Goal: Communication & Community: Answer question/provide support

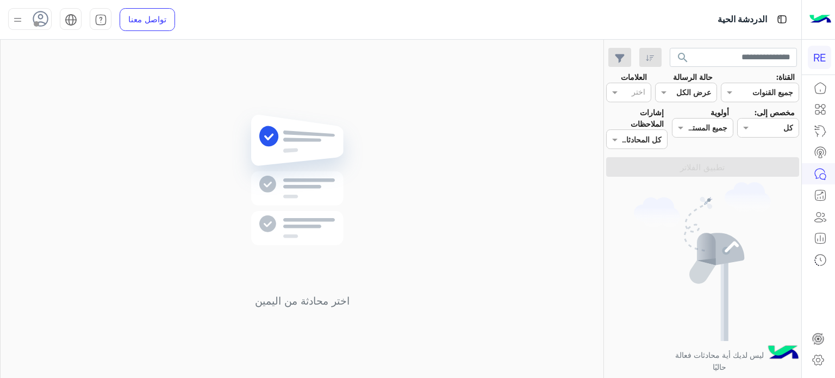
click at [670, 48] on button "search" at bounding box center [683, 59] width 27 height 23
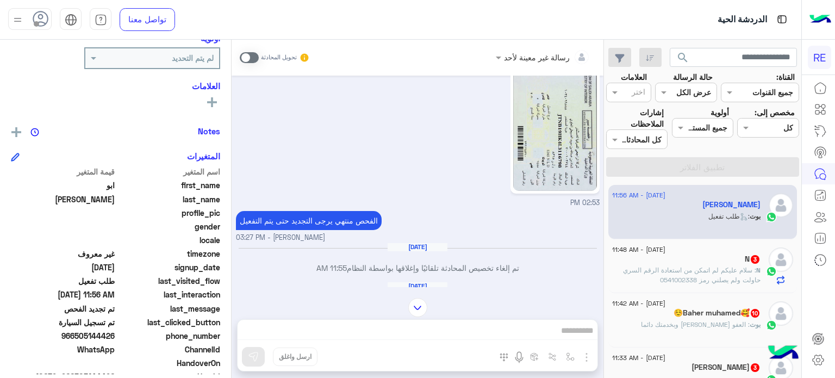
click at [722, 259] on div "N 3" at bounding box center [686, 259] width 148 height 11
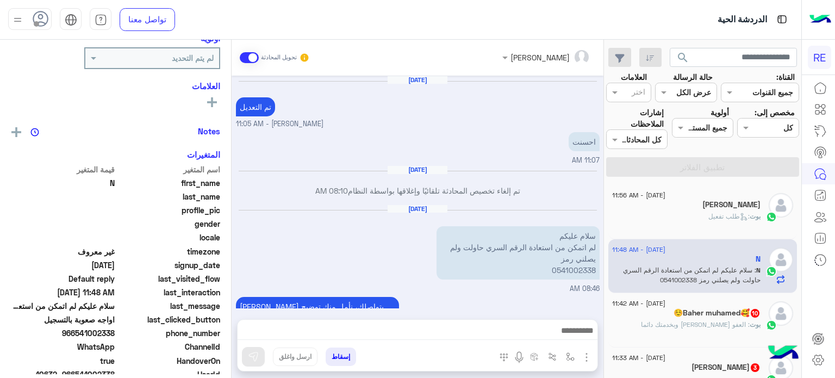
scroll to position [265, 0]
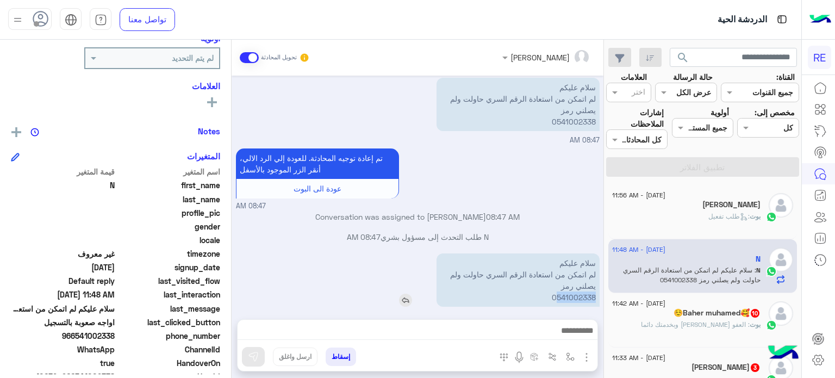
drag, startPoint x: 594, startPoint y: 286, endPoint x: 557, endPoint y: 287, distance: 37.0
click at [557, 287] on p "سلام عليكم لم اتمكن من استعادة الرقم السري حاولت ولم يصلني رمز 0541002338" at bounding box center [518, 279] width 163 height 53
copy p "541002338"
click at [532, 322] on div at bounding box center [418, 333] width 360 height 27
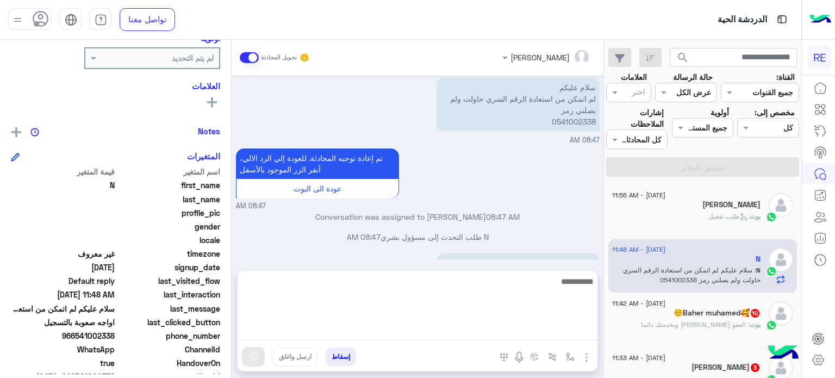
click at [529, 332] on textarea at bounding box center [418, 307] width 360 height 65
type textarea "*"
paste textarea "**********"
type textarea "**********"
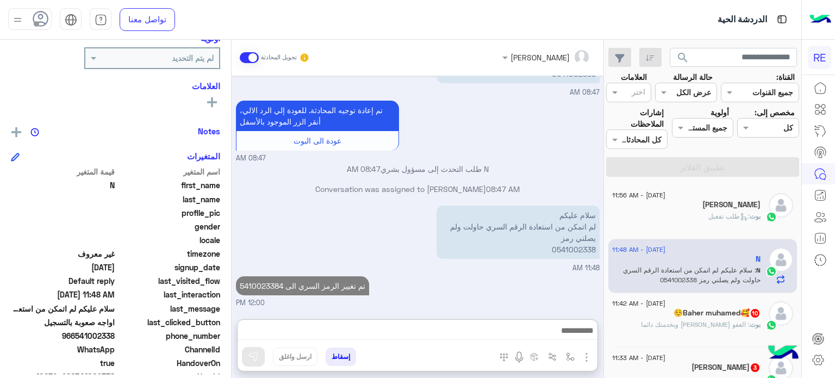
click at [724, 323] on span ": العفو [PERSON_NAME] وبخدمتك دائما" at bounding box center [695, 324] width 109 height 8
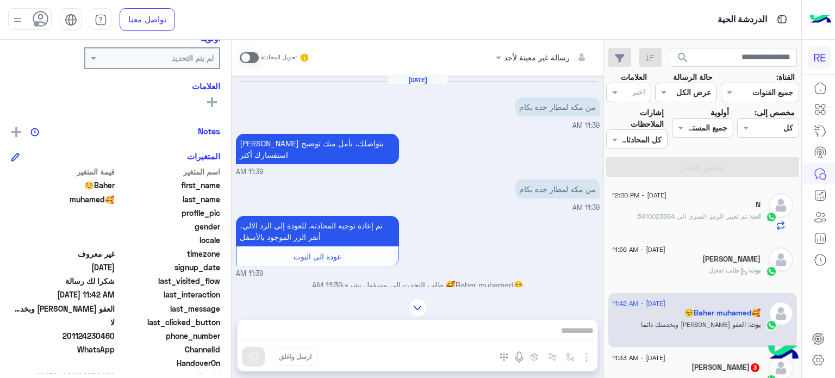
click at [243, 61] on span at bounding box center [249, 57] width 19 height 11
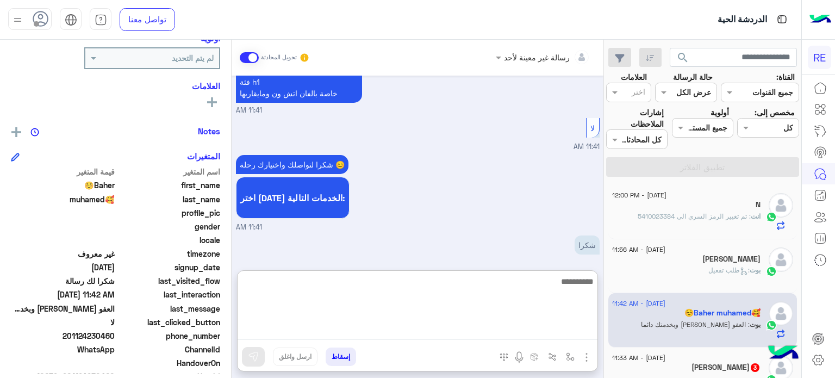
click at [500, 333] on textarea at bounding box center [418, 307] width 360 height 65
type textarea "**********"
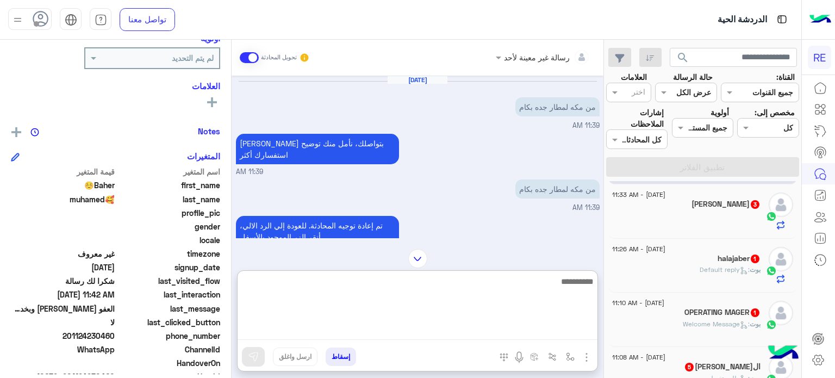
scroll to position [166, 0]
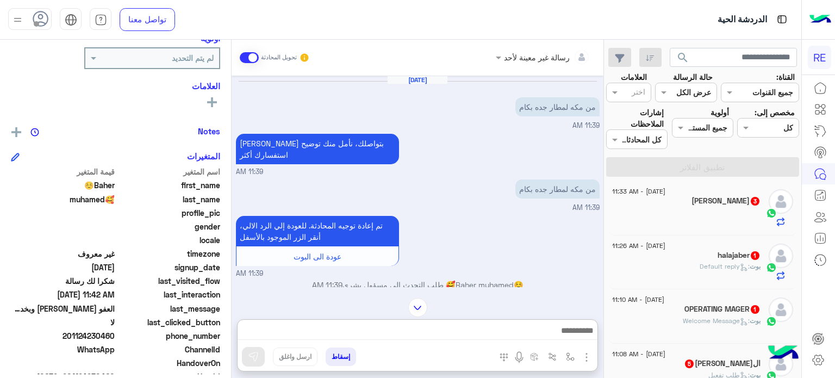
click at [703, 210] on div at bounding box center [686, 217] width 148 height 19
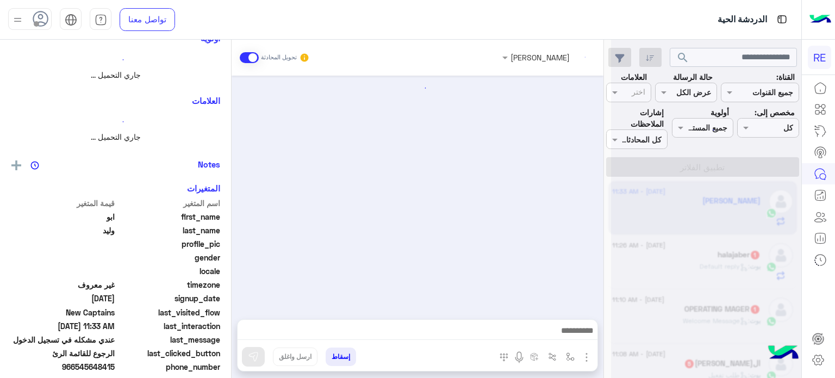
scroll to position [598, 0]
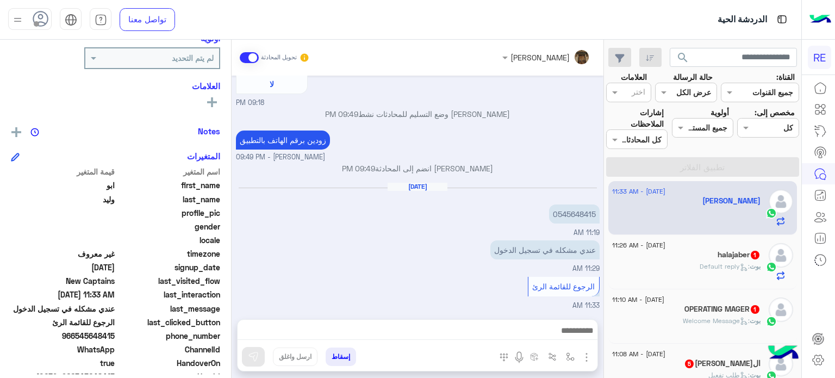
click at [674, 263] on div "[PERSON_NAME] : Default reply" at bounding box center [686, 271] width 148 height 19
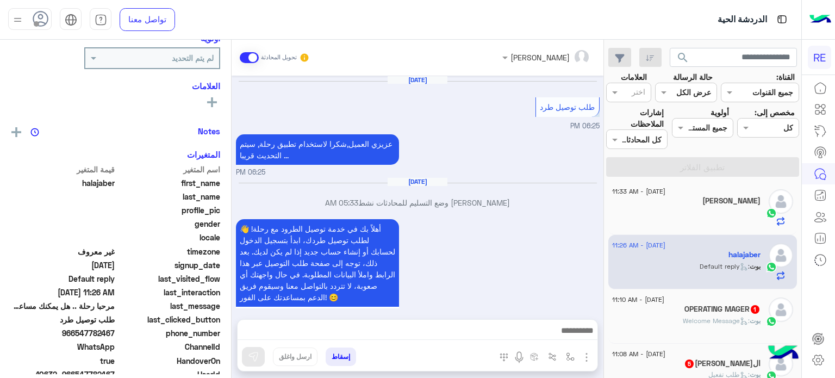
scroll to position [300, 0]
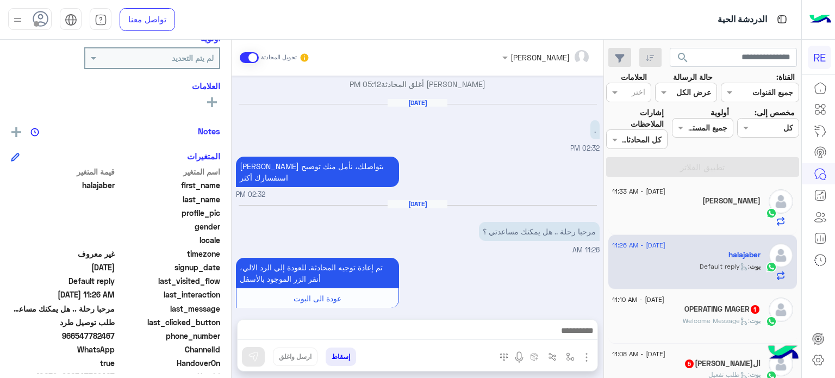
click at [680, 306] on div "OPERATING MAGER 1" at bounding box center [686, 310] width 148 height 11
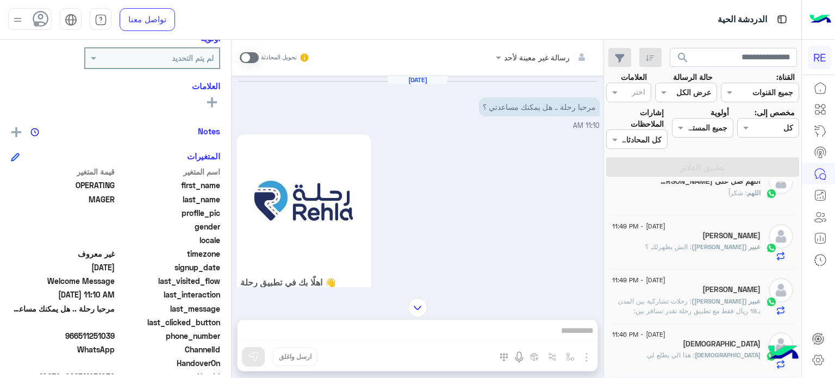
scroll to position [5, 0]
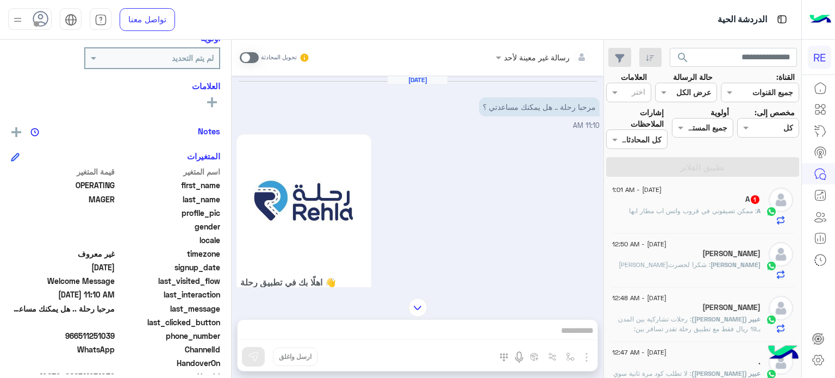
click at [721, 209] on span ": ممكن تصيفوني في قروب واتس اب مطار ابها" at bounding box center [693, 211] width 128 height 8
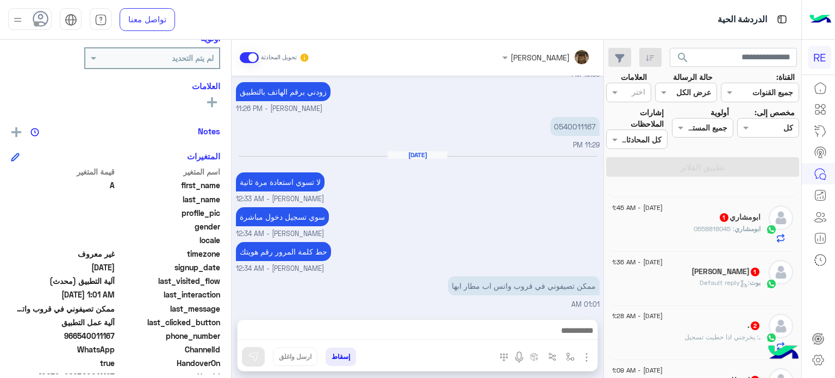
scroll to position [855, 0]
click at [700, 339] on span ": يخرجني اذا حطيت تسجيل" at bounding box center [722, 337] width 74 height 8
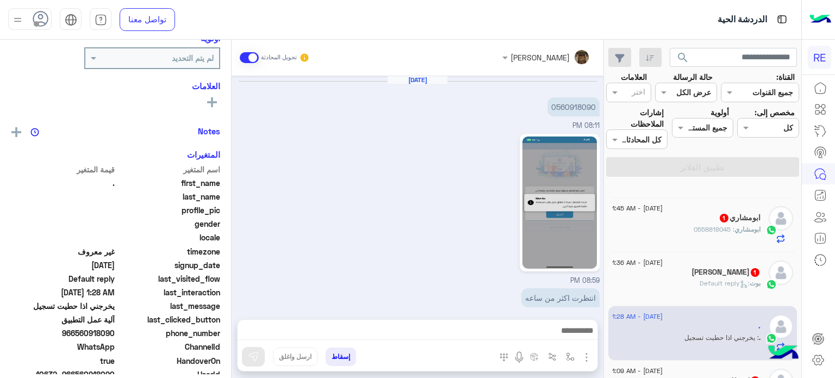
scroll to position [399, 0]
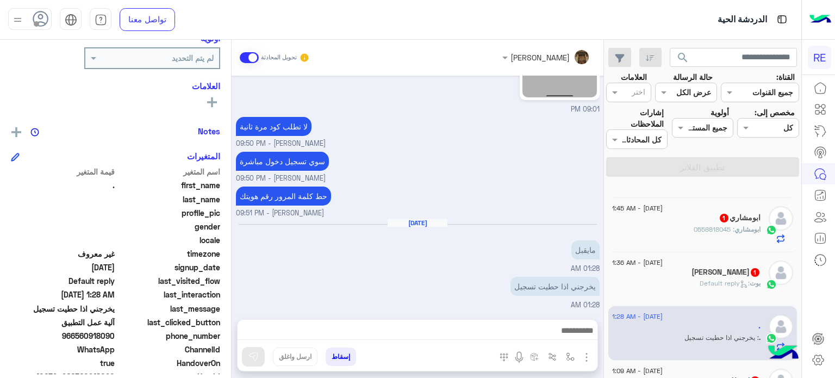
click at [703, 288] on p "[PERSON_NAME] : Default reply" at bounding box center [730, 283] width 61 height 10
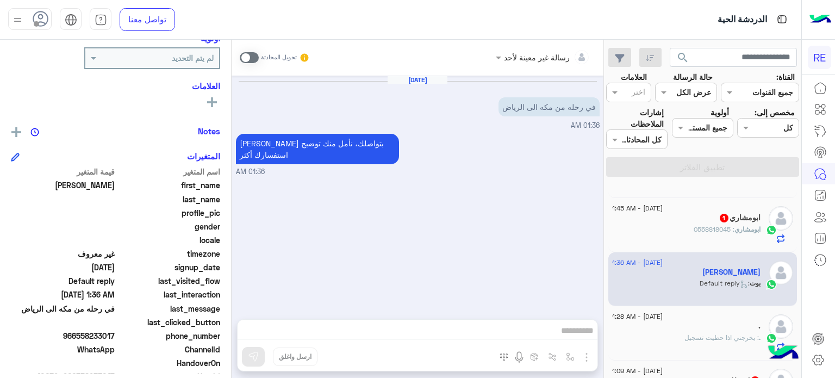
click at [537, 332] on div "رسالة غير معينة لأحد تحويل المحادثة [DATE] في رحله من مكه الى الرياض 01:36 AM س…" at bounding box center [418, 211] width 372 height 343
click at [248, 58] on span at bounding box center [249, 57] width 19 height 11
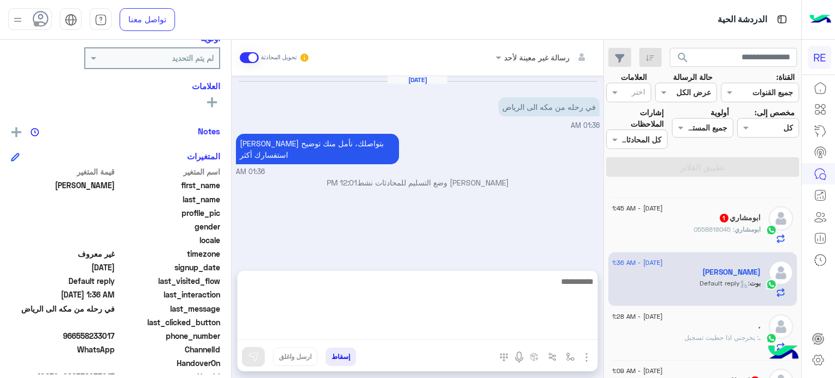
click at [320, 330] on textarea at bounding box center [418, 307] width 360 height 65
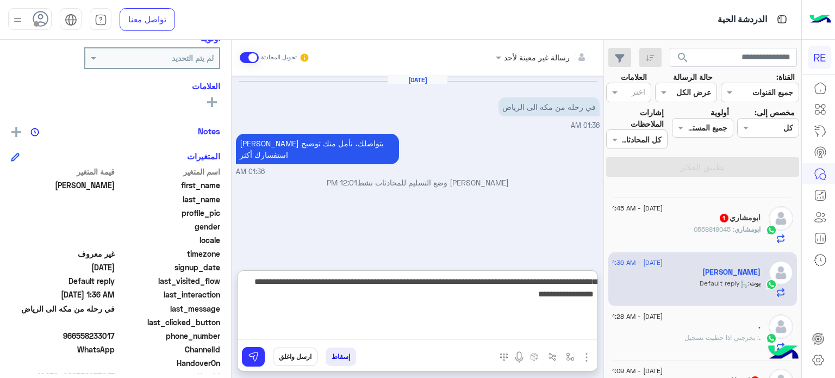
type textarea "**********"
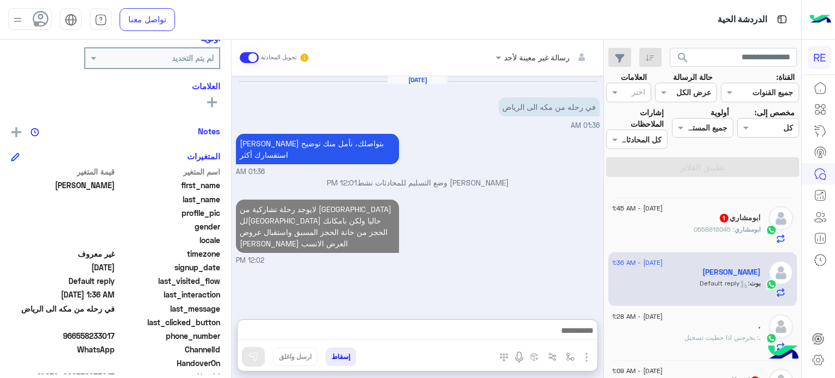
click at [732, 221] on h5 "ابومشاري 1" at bounding box center [740, 217] width 42 height 9
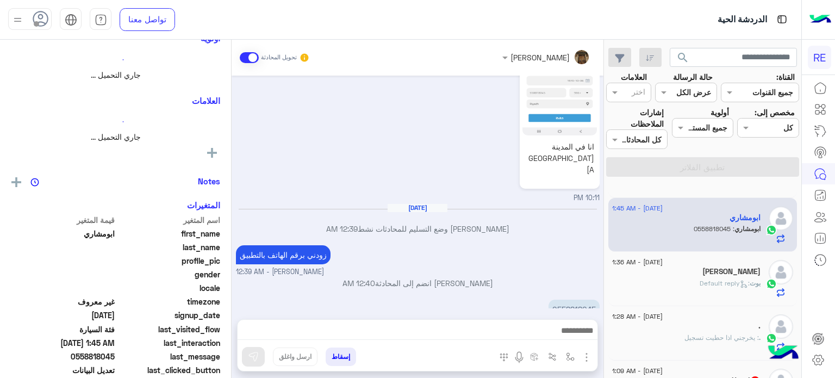
scroll to position [855, 0]
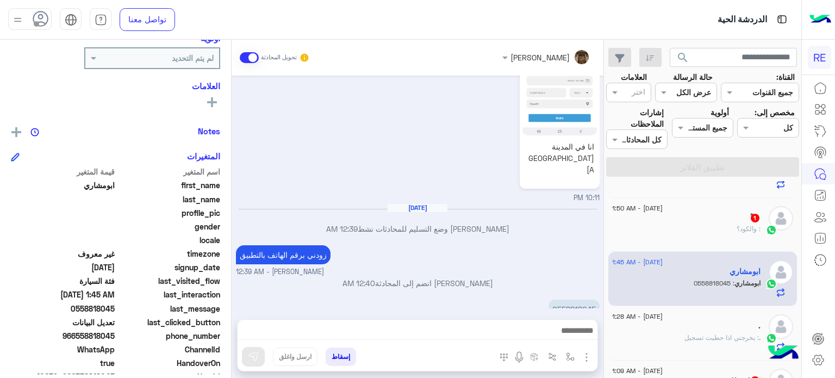
click at [756, 222] on span "1" at bounding box center [755, 218] width 9 height 9
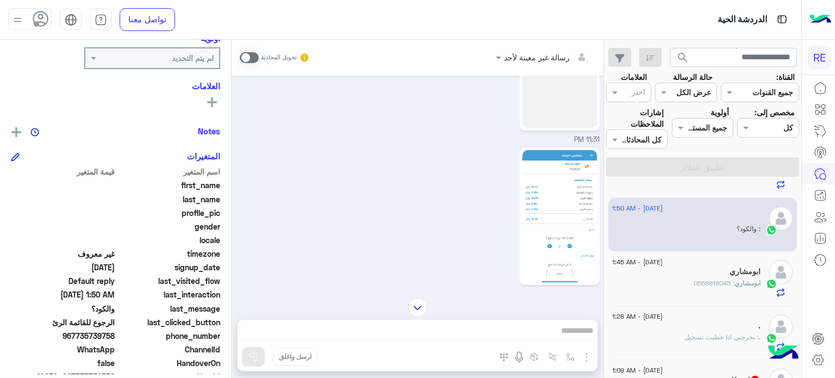
scroll to position [757, 0]
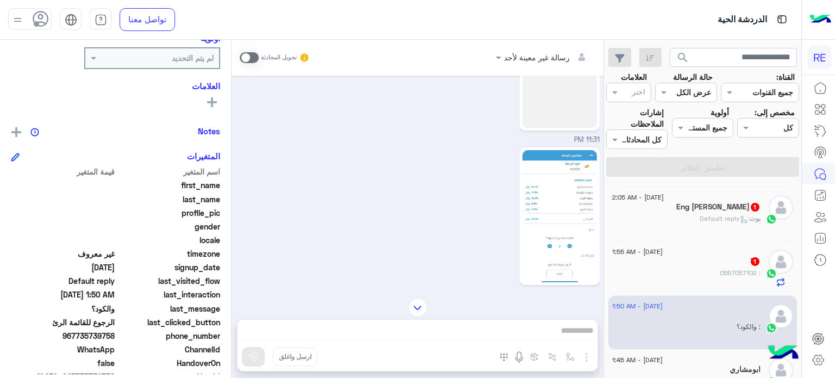
click at [690, 273] on div "َ : 0557057102" at bounding box center [686, 277] width 148 height 19
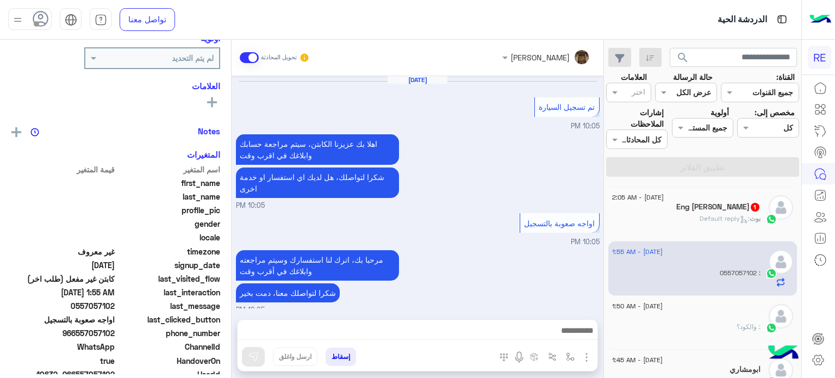
scroll to position [218, 0]
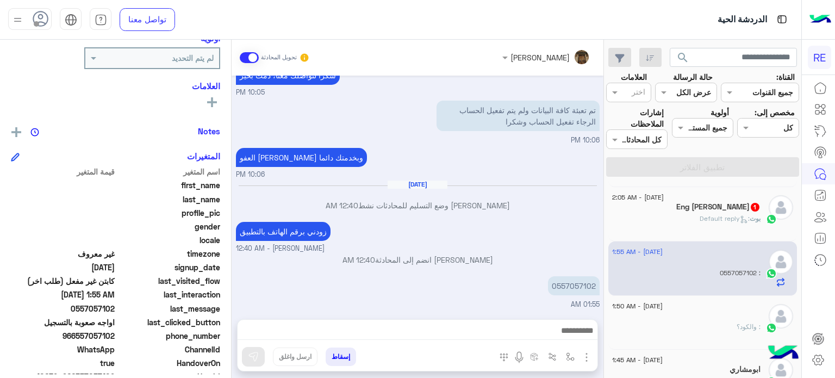
click at [740, 214] on div "Eng Emad Sobhy 1" at bounding box center [686, 207] width 148 height 11
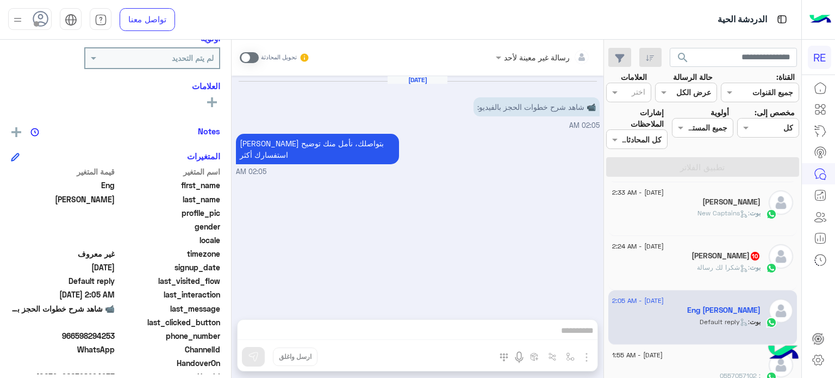
scroll to position [653, 0]
click at [711, 260] on h5 "[PERSON_NAME] 10" at bounding box center [726, 256] width 69 height 9
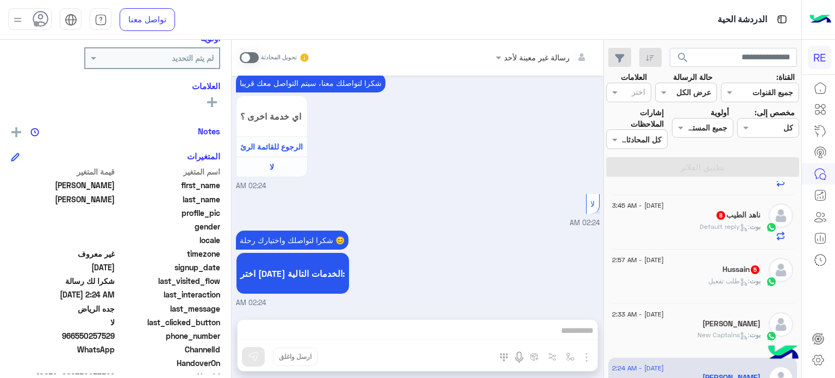
scroll to position [531, 0]
click at [683, 276] on div "Hussain 5" at bounding box center [686, 270] width 148 height 11
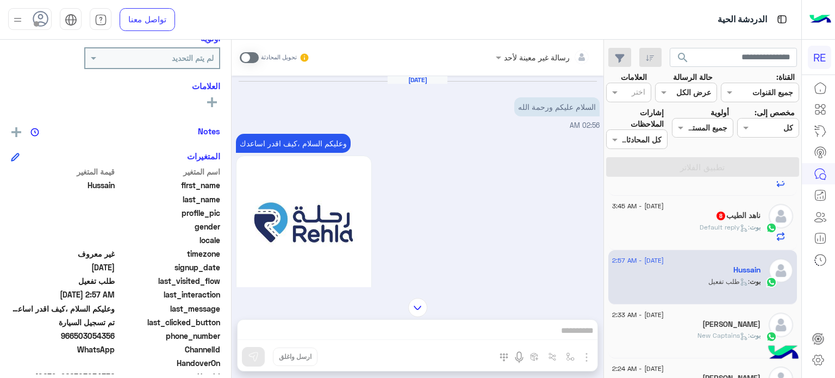
click at [688, 241] on div "[PERSON_NAME] : Default reply" at bounding box center [686, 231] width 148 height 19
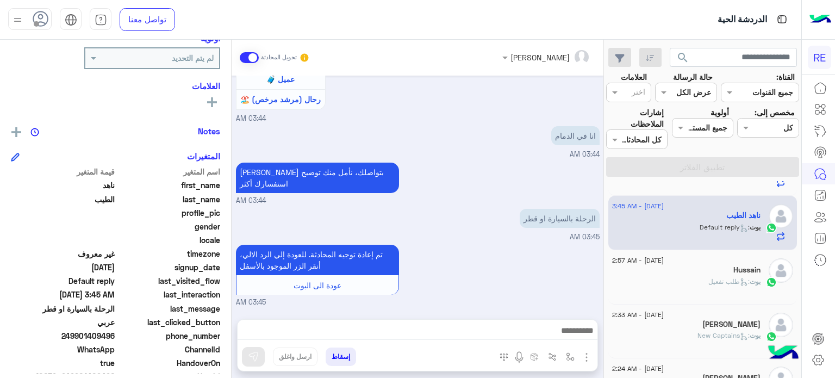
scroll to position [439, 0]
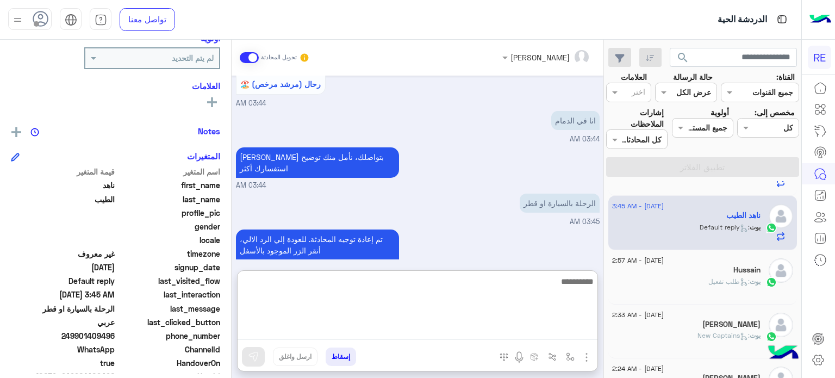
click at [518, 334] on textarea at bounding box center [418, 307] width 360 height 65
type textarea "**********"
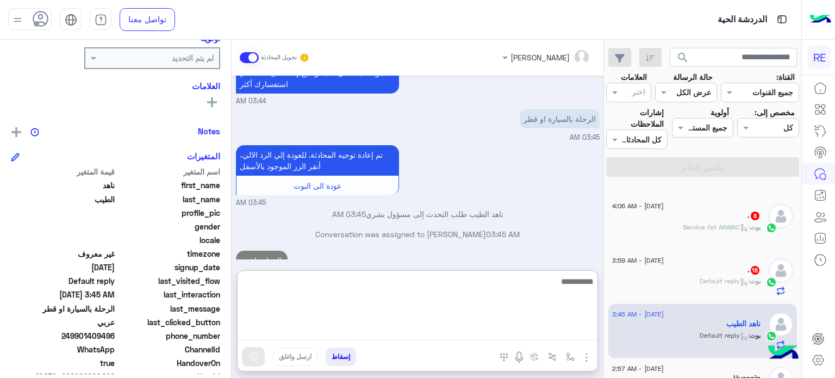
scroll to position [422, 0]
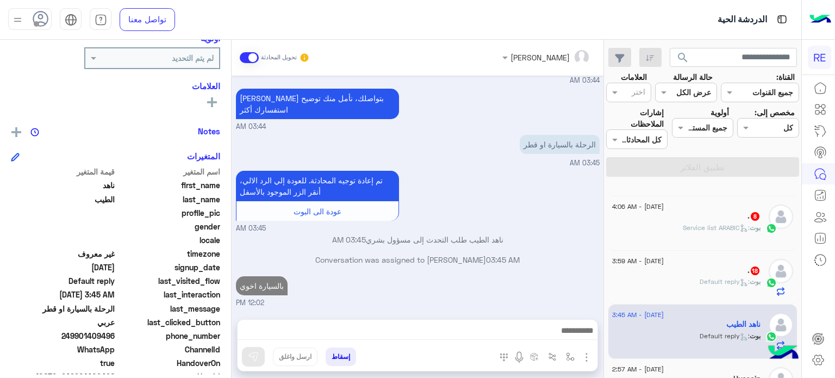
click at [706, 270] on div ". 18" at bounding box center [686, 271] width 148 height 11
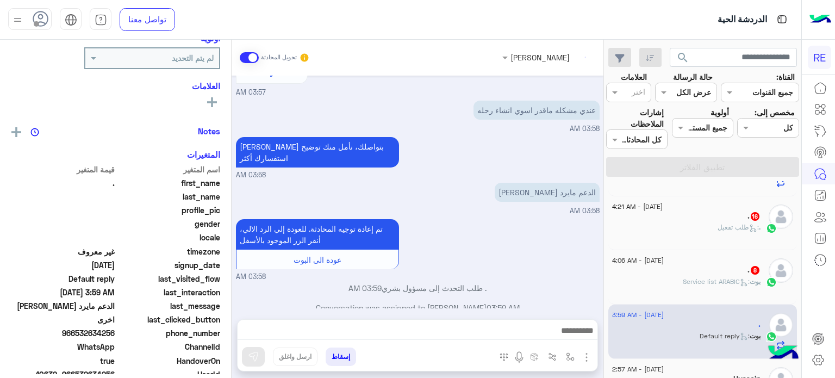
scroll to position [422, 0]
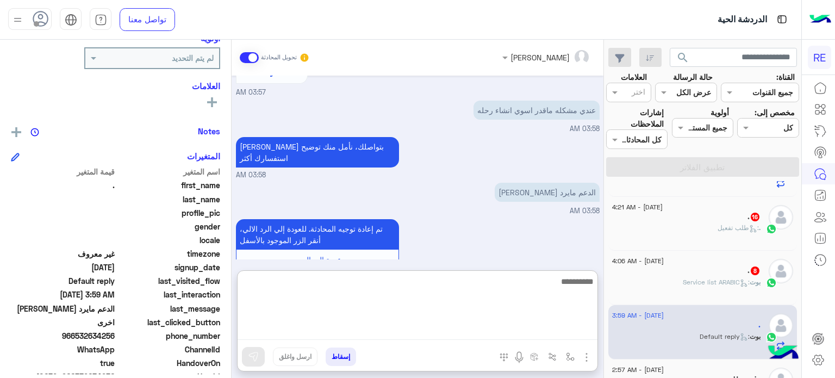
click at [545, 327] on textarea at bounding box center [418, 307] width 360 height 65
type textarea "*"
type textarea "**********"
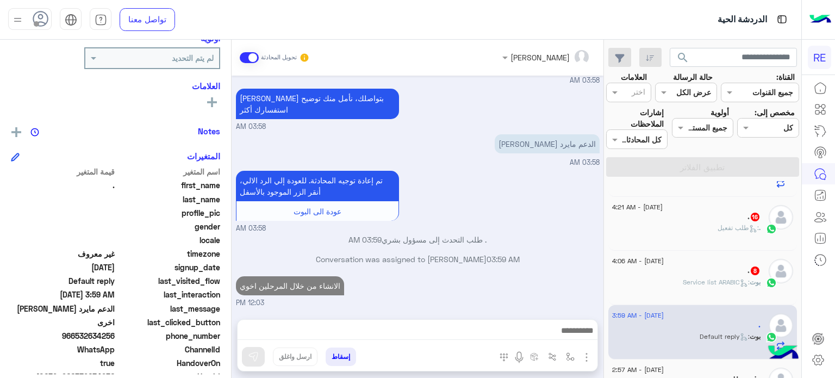
click at [689, 269] on div ". 8" at bounding box center [686, 271] width 148 height 11
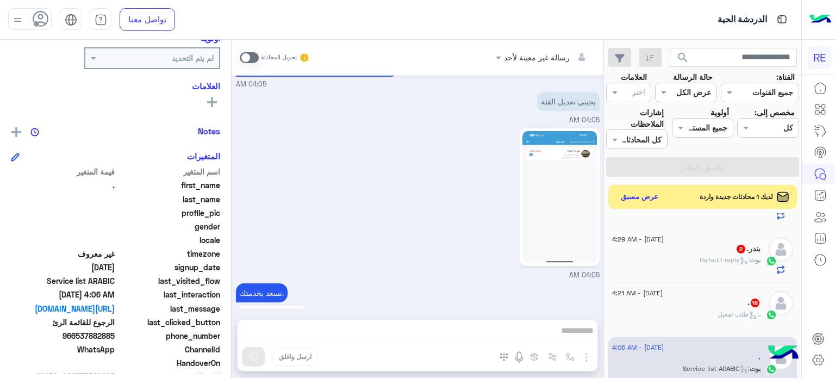
scroll to position [892, 0]
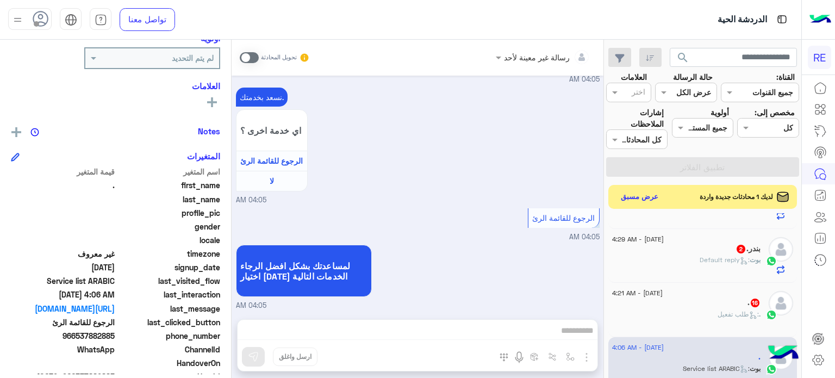
click at [453, 317] on div "رسالة غير معينة لأحد تحويل المحادثة [DATE] اختر [DATE] الخدمات التالية: 04:03 A…" at bounding box center [418, 211] width 372 height 343
click at [245, 62] on span at bounding box center [249, 57] width 19 height 11
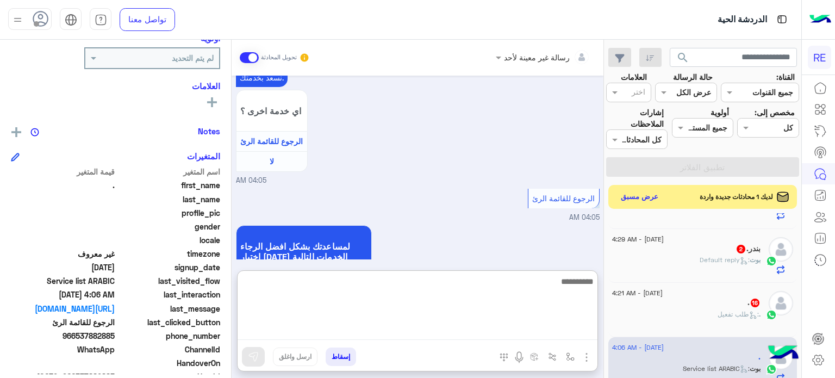
click at [450, 332] on textarea at bounding box center [418, 307] width 360 height 65
type textarea "**********"
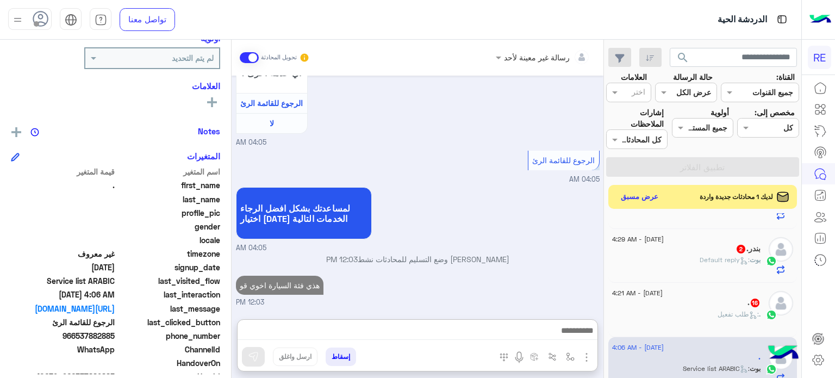
click at [714, 297] on div "[DATE] - 4:21 AM" at bounding box center [686, 294] width 148 height 7
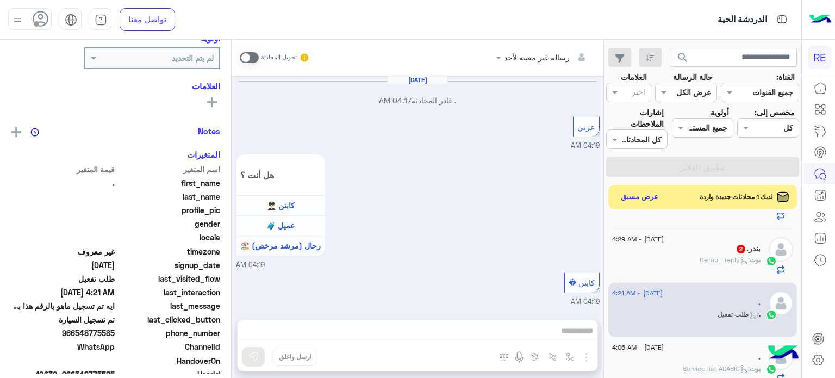
scroll to position [735, 0]
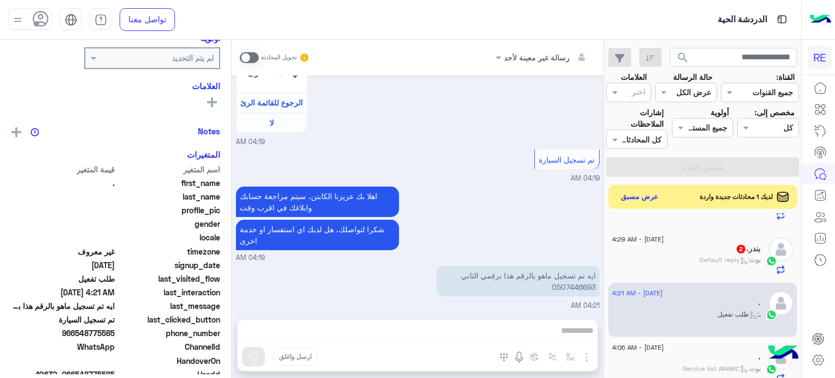
click at [715, 250] on div "بندر. 2" at bounding box center [686, 249] width 148 height 11
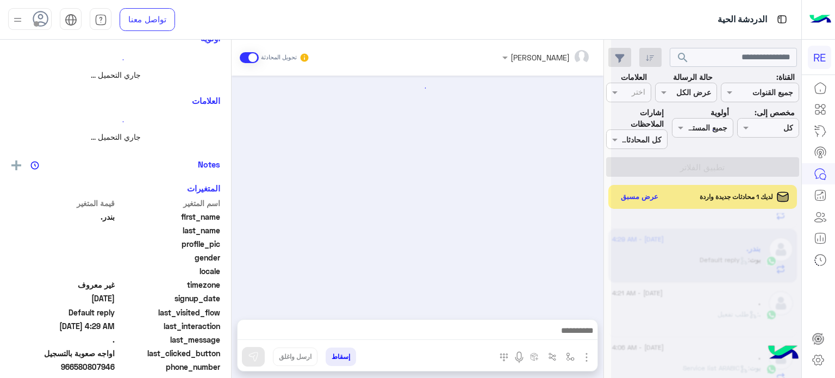
scroll to position [421, 0]
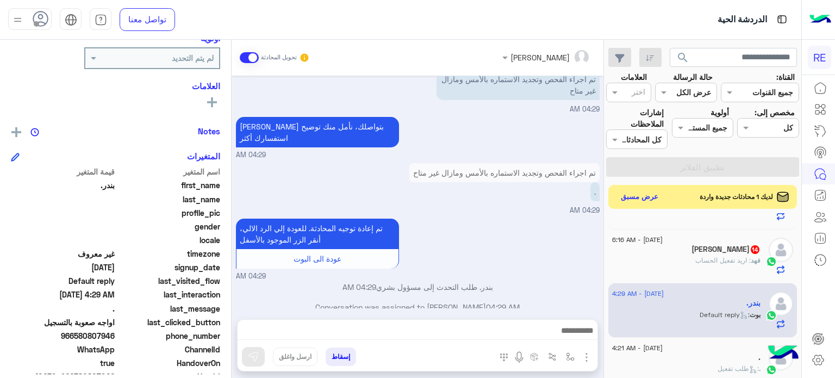
click at [663, 253] on div "[PERSON_NAME] 14" at bounding box center [686, 250] width 148 height 11
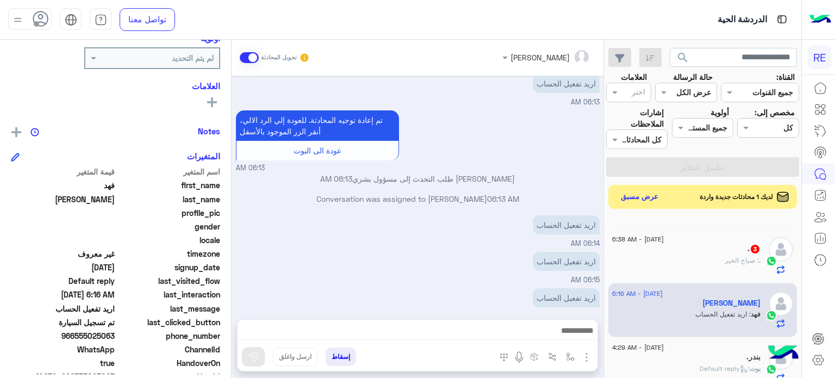
scroll to position [363, 0]
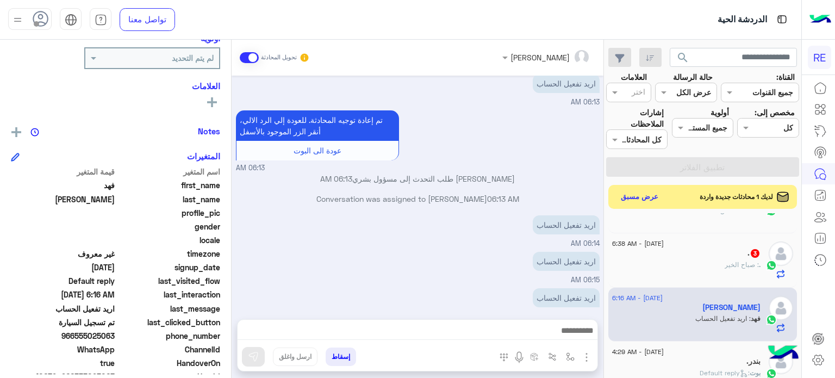
click at [707, 264] on div ". : صباح الخير" at bounding box center [686, 269] width 148 height 19
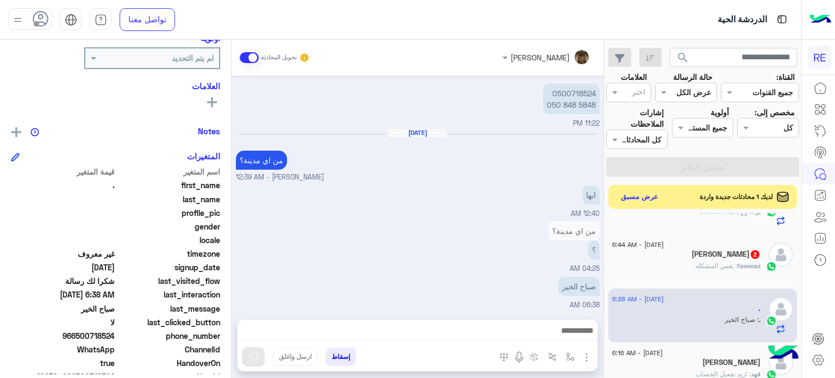
scroll to position [307, 0]
click at [724, 266] on span ": نفس المشكله" at bounding box center [716, 266] width 42 height 8
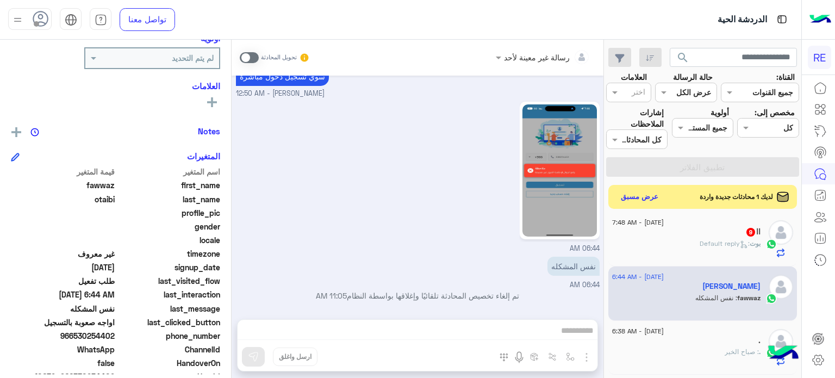
drag, startPoint x: 116, startPoint y: 334, endPoint x: 74, endPoint y: 333, distance: 41.9
click at [74, 333] on span "966530254402" at bounding box center [63, 335] width 104 height 11
copy span "530254402"
click at [514, 324] on div "رسالة غير معينة لأحد تحويل المحادثة [DATE] لا استطيع الدخول اليه 03:19 PM اواجه…" at bounding box center [418, 211] width 372 height 343
click at [250, 53] on span at bounding box center [249, 57] width 19 height 11
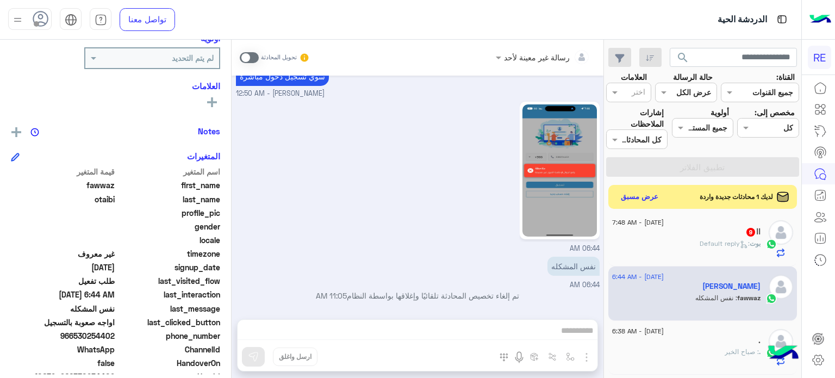
click at [406, 326] on div "رسالة غير معينة لأحد تحويل المحادثة [DATE] لا استطيع الدخول اليه 03:19 PM اواجه…" at bounding box center [418, 211] width 372 height 343
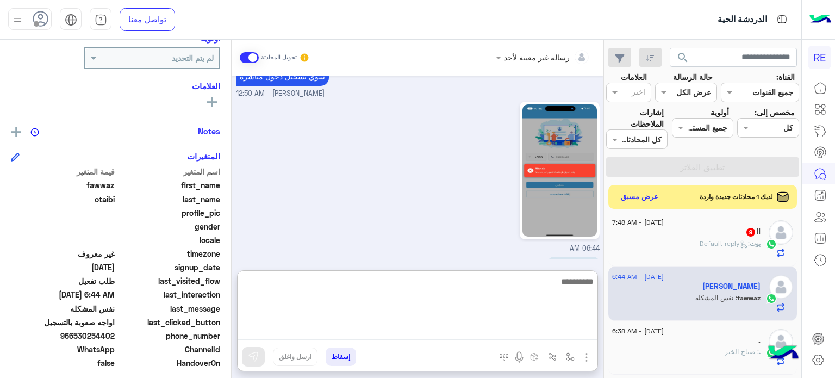
click at [406, 326] on textarea at bounding box center [418, 307] width 360 height 65
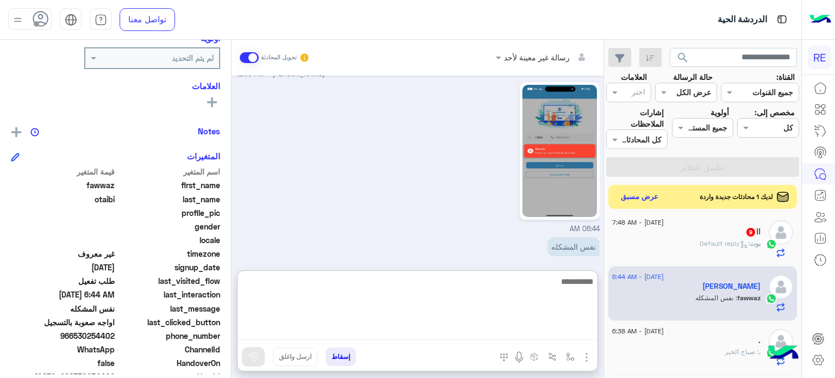
click at [406, 326] on textarea at bounding box center [418, 307] width 360 height 65
paste textarea "**********"
type textarea "**********"
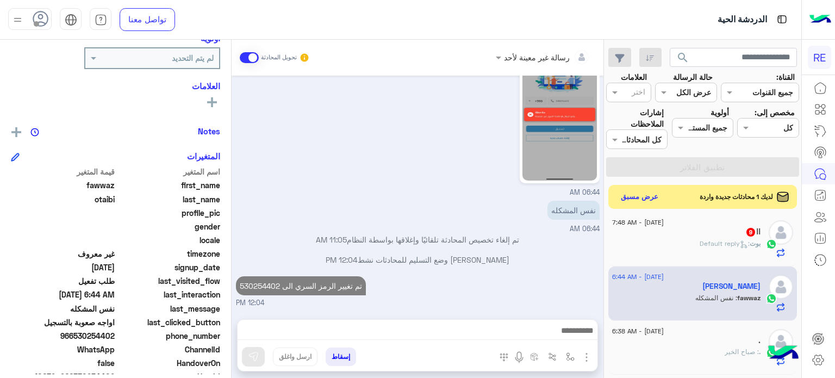
scroll to position [327, 0]
click at [687, 247] on div "[PERSON_NAME] : Default reply" at bounding box center [686, 248] width 148 height 19
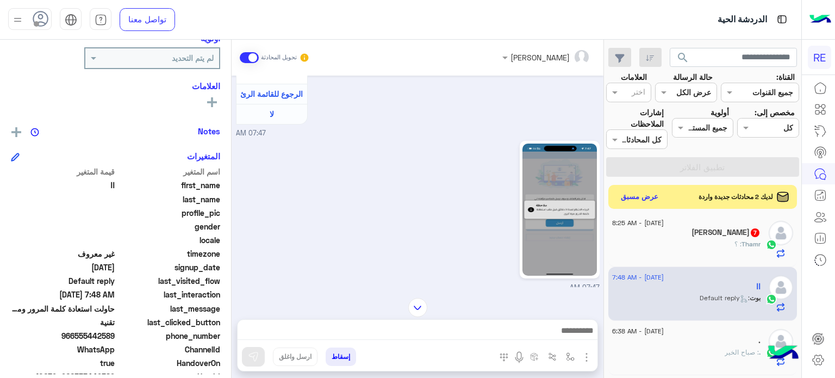
scroll to position [434, 0]
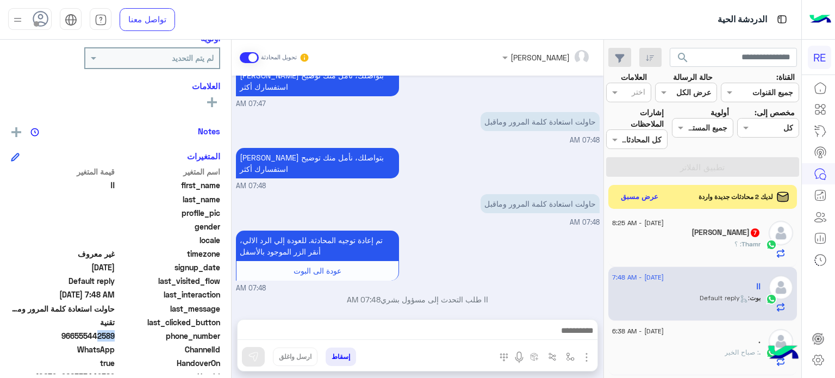
drag, startPoint x: 114, startPoint y: 336, endPoint x: 94, endPoint y: 337, distance: 20.1
click at [94, 337] on span "966555442589" at bounding box center [63, 335] width 104 height 11
click at [111, 338] on span "966555442589" at bounding box center [63, 335] width 104 height 11
drag, startPoint x: 117, startPoint y: 335, endPoint x: 76, endPoint y: 335, distance: 40.8
click at [76, 335] on div "phone_number [PHONE_NUMBER]" at bounding box center [115, 337] width 209 height 14
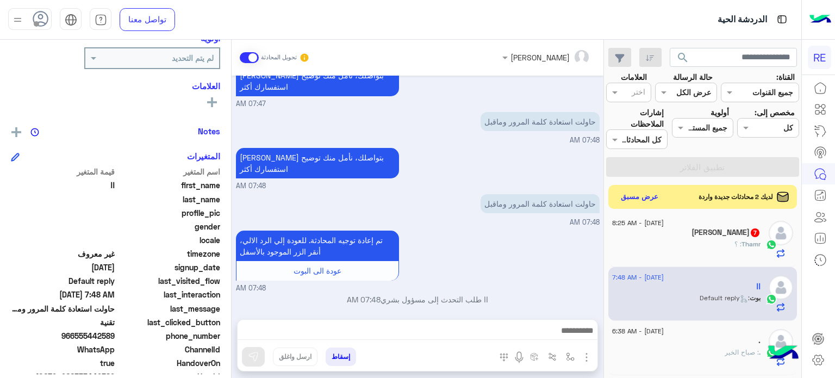
copy span "555442589"
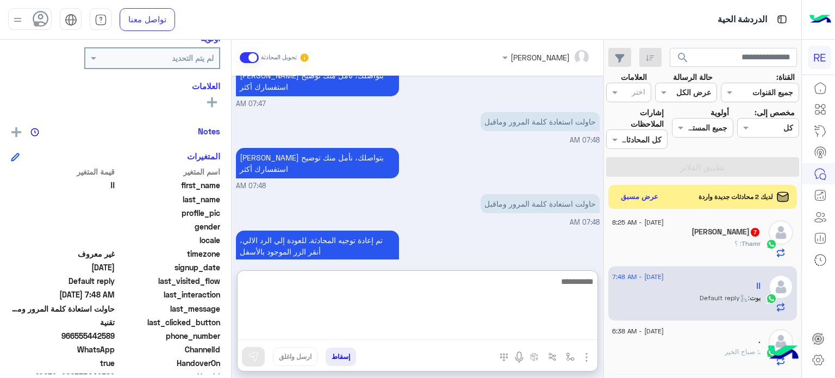
scroll to position [437, 0]
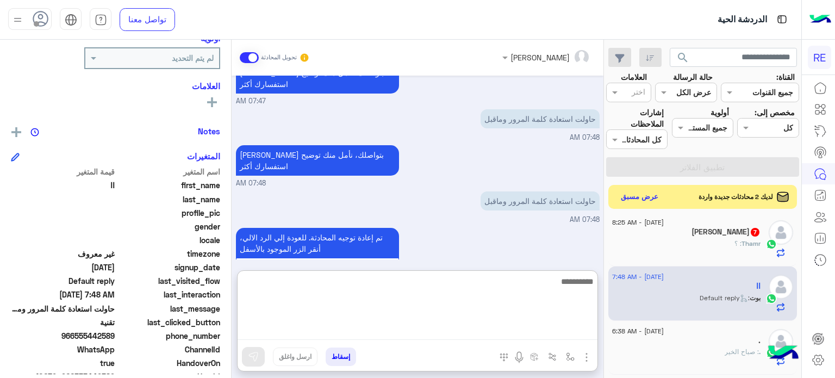
click at [463, 333] on textarea at bounding box center [418, 307] width 360 height 65
paste textarea "**********"
type textarea "**********"
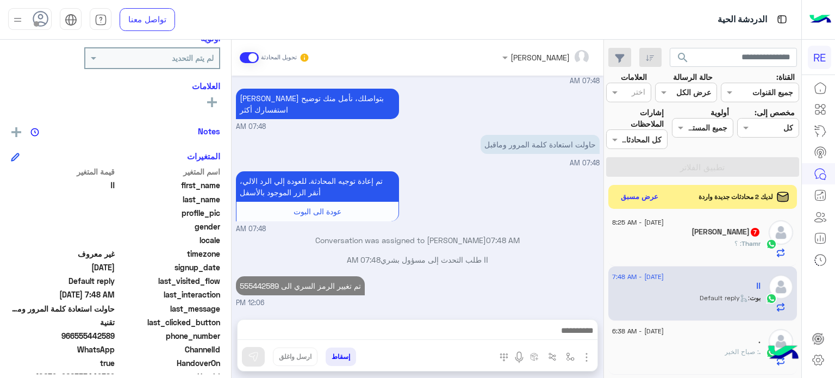
scroll to position [493, 0]
click at [678, 235] on div "Thamr Alwssmi 7" at bounding box center [686, 232] width 148 height 11
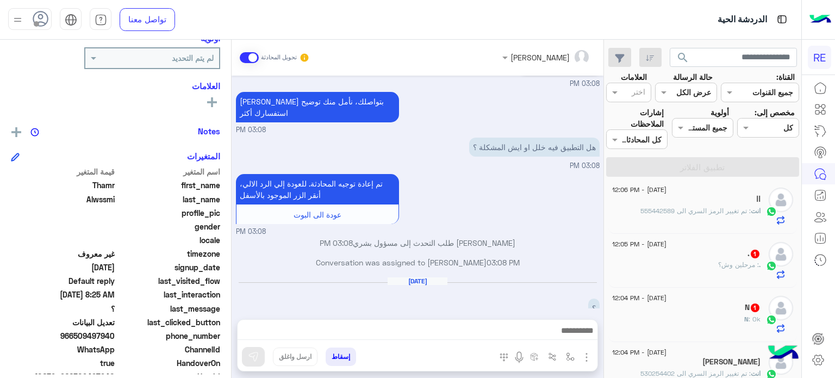
scroll to position [60, 0]
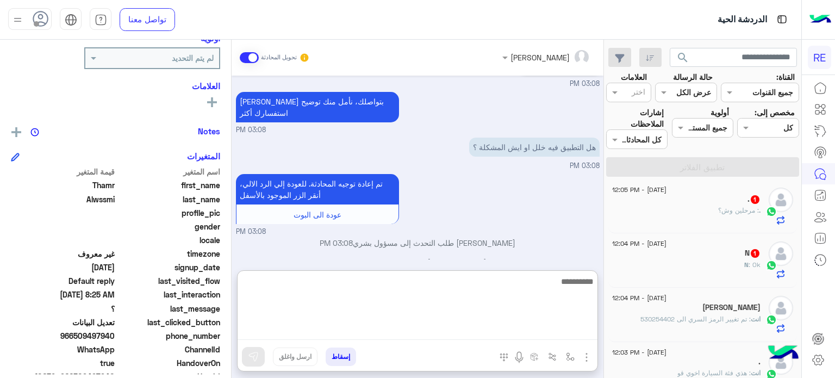
click at [536, 326] on textarea at bounding box center [418, 307] width 360 height 65
type textarea "**********"
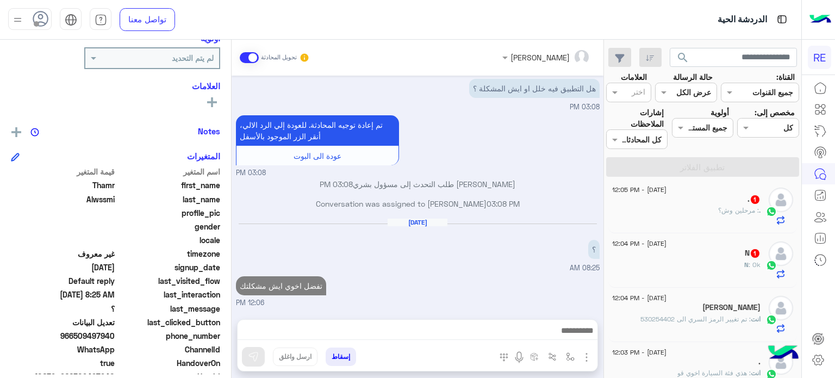
click at [705, 267] on div "N : Ok" at bounding box center [686, 269] width 148 height 19
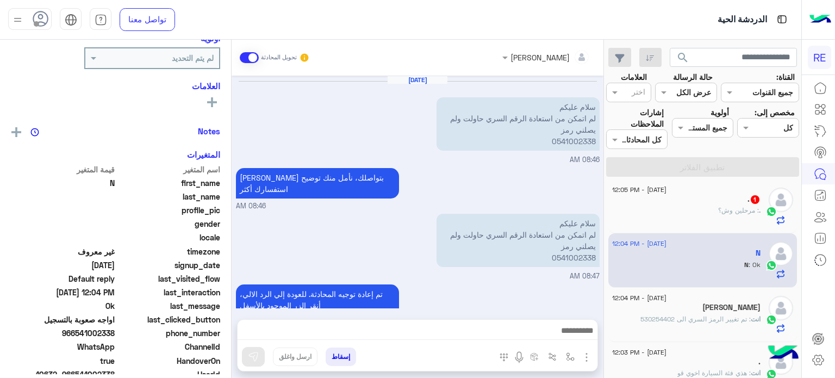
scroll to position [227, 0]
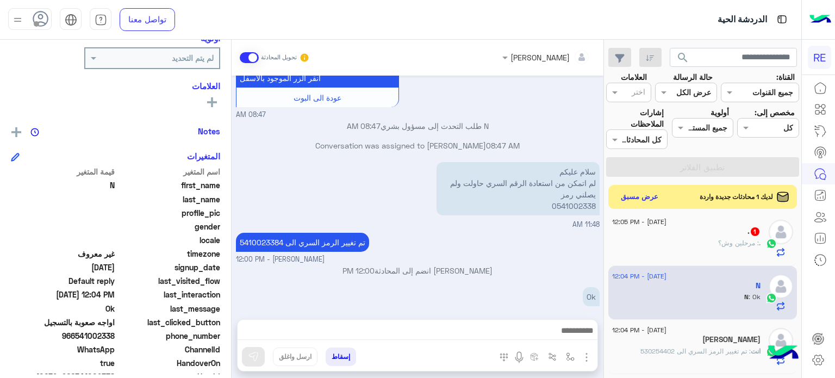
click at [742, 231] on div ". 1" at bounding box center [686, 232] width 148 height 11
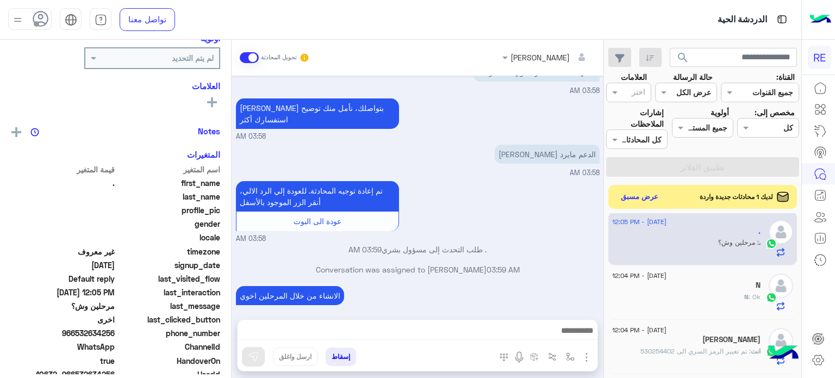
scroll to position [212, 0]
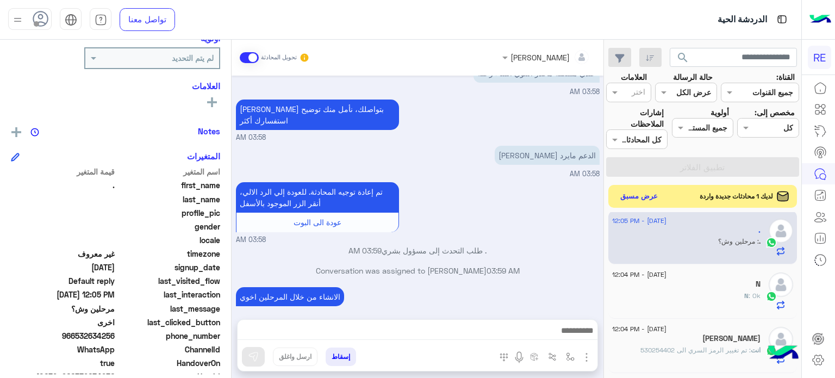
click at [637, 189] on button "عرض مسبق" at bounding box center [640, 196] width 46 height 15
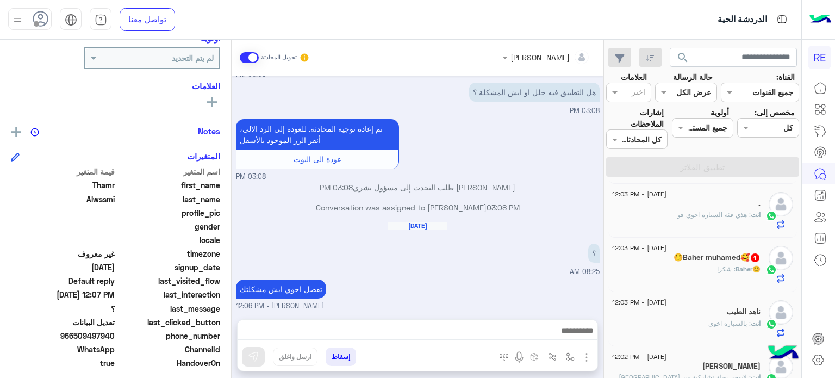
scroll to position [272, 0]
click at [712, 259] on h5 "☺️Baher muhamed🥰 1" at bounding box center [717, 257] width 87 height 9
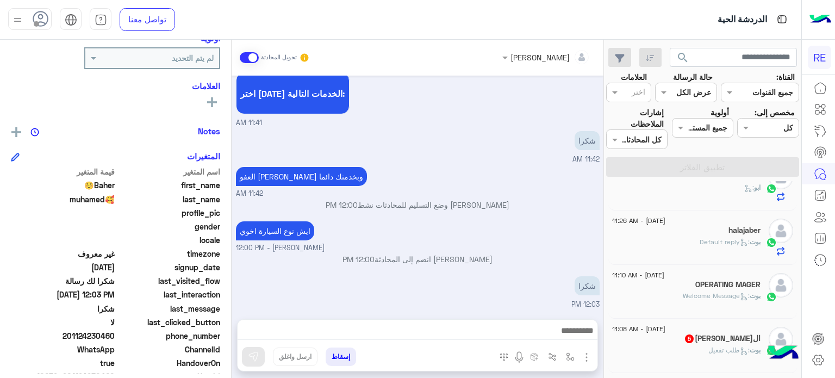
scroll to position [611, 0]
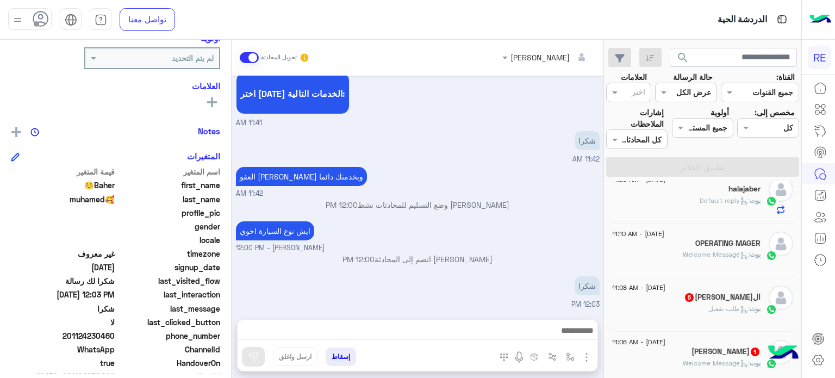
click at [692, 293] on div "ال[PERSON_NAME] 5" at bounding box center [686, 298] width 148 height 11
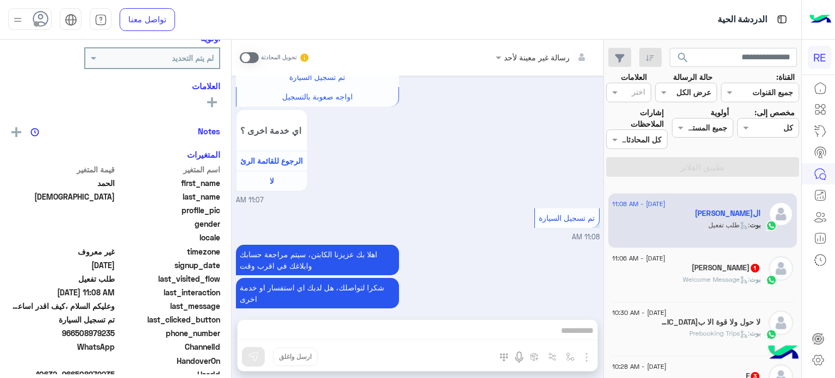
scroll to position [695, 0]
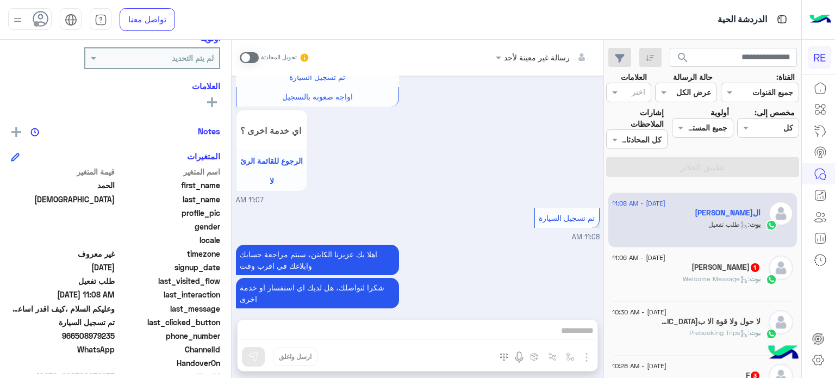
click at [712, 267] on h5 "[PERSON_NAME] 1" at bounding box center [726, 267] width 69 height 9
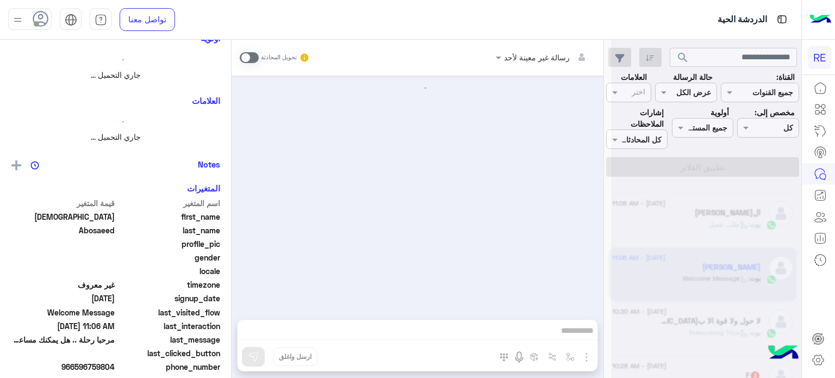
scroll to position [89, 0]
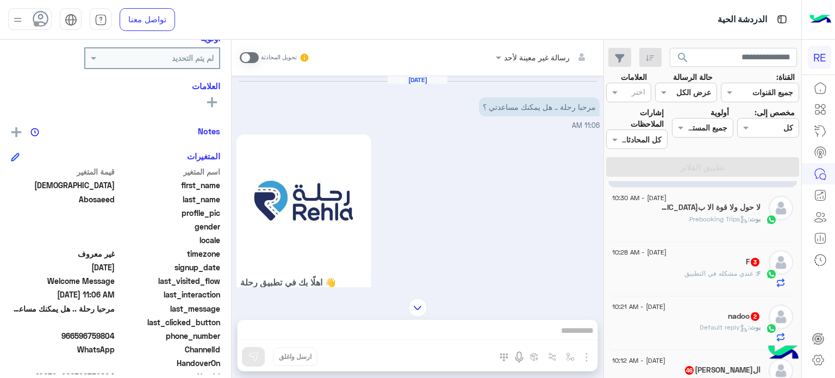
click at [741, 269] on span ": عندي مشكله في التطبيق" at bounding box center [721, 273] width 73 height 8
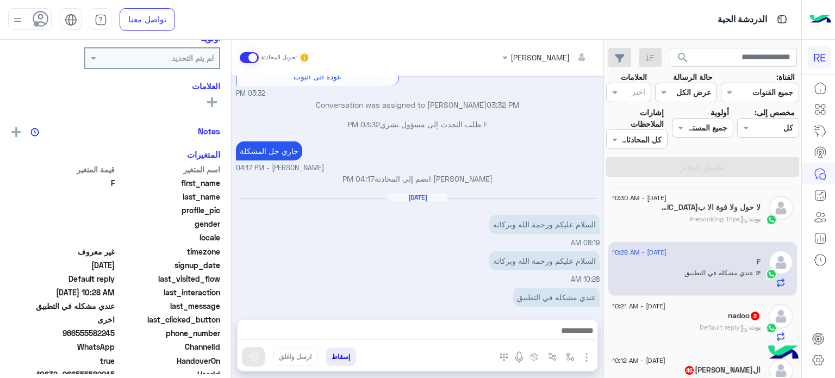
click at [732, 323] on span ": Default reply" at bounding box center [725, 327] width 50 height 8
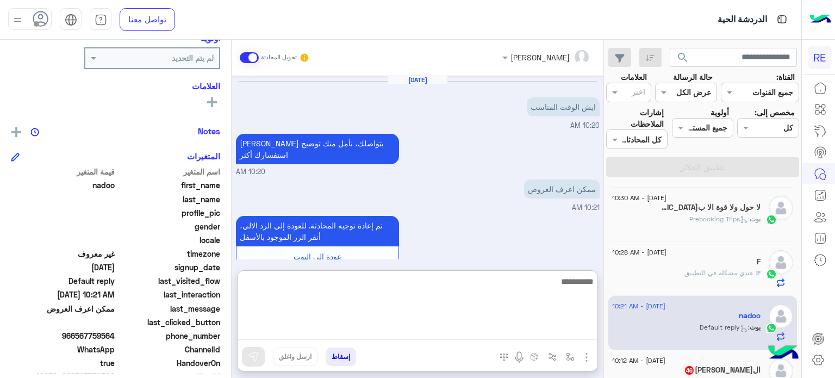
click at [511, 330] on textarea at bounding box center [418, 307] width 360 height 65
type textarea "**********"
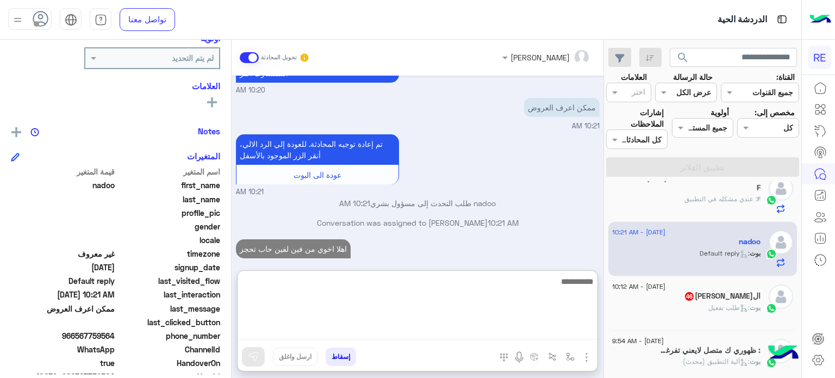
scroll to position [885, 0]
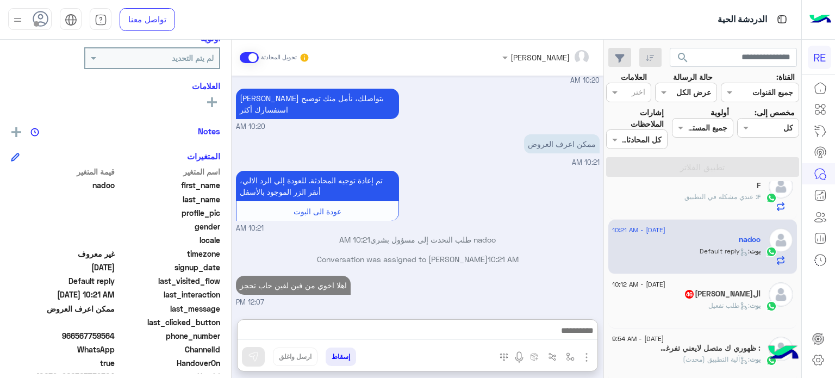
click at [697, 291] on div "ال[PERSON_NAME] 46" at bounding box center [686, 294] width 148 height 11
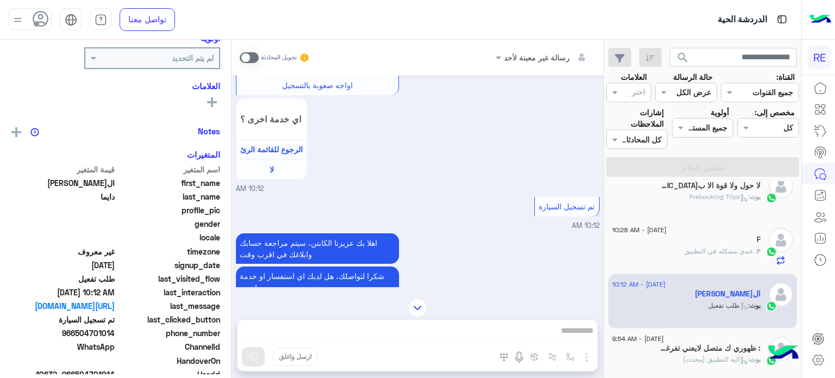
scroll to position [387, 0]
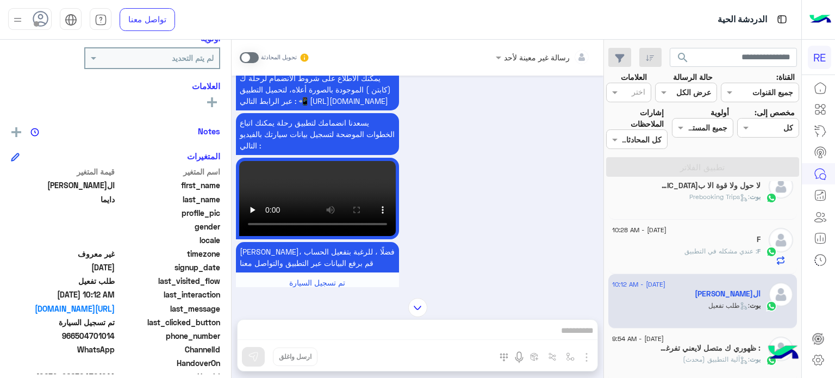
drag, startPoint x: 115, startPoint y: 334, endPoint x: 78, endPoint y: 339, distance: 37.2
click at [78, 339] on span "966504701014" at bounding box center [63, 335] width 104 height 11
copy span "504701014"
click at [558, 320] on div "رسالة غير معينة لأحد تحويل المحادثة [DATE] الملاحظات والشكاوى 09:52 AM اختيار أ…" at bounding box center [418, 211] width 372 height 343
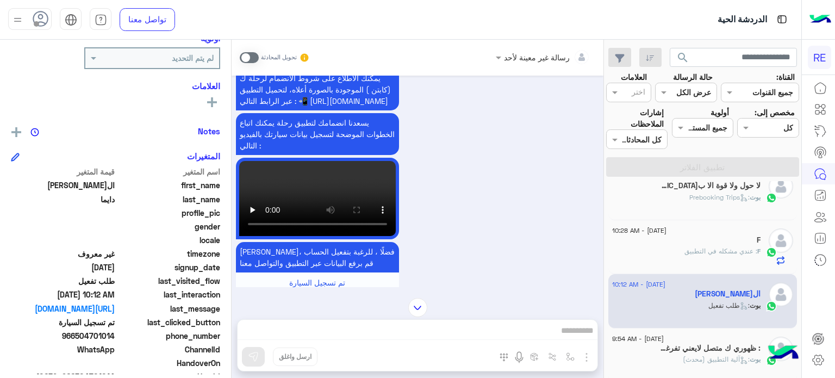
click at [556, 327] on div "رسالة غير معينة لأحد تحويل المحادثة [DATE] الملاحظات والشكاوى 09:52 AM اختيار أ…" at bounding box center [418, 211] width 372 height 343
click at [246, 60] on span at bounding box center [249, 57] width 19 height 11
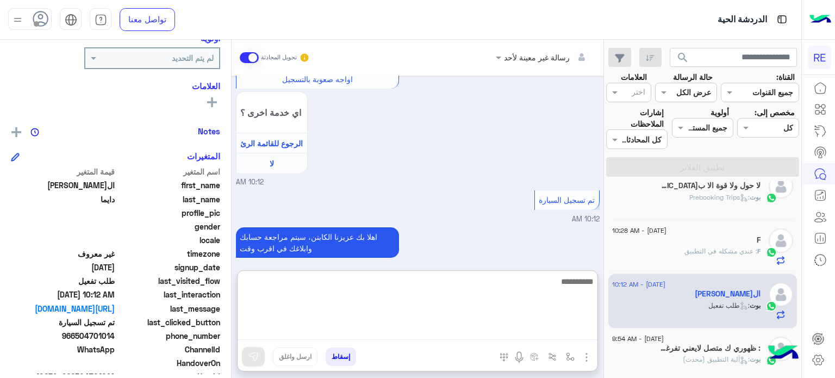
click at [560, 335] on textarea at bounding box center [418, 307] width 360 height 65
paste textarea "**********"
type textarea "**********"
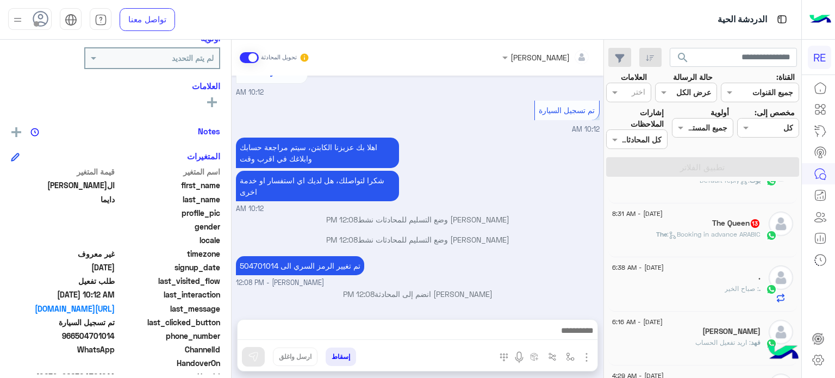
scroll to position [1579, 0]
click at [699, 237] on span ": Booking in advance ARABIC" at bounding box center [714, 234] width 94 height 8
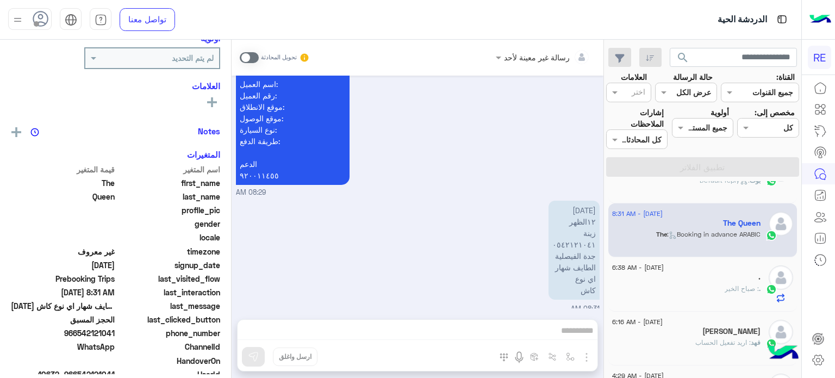
scroll to position [729, 0]
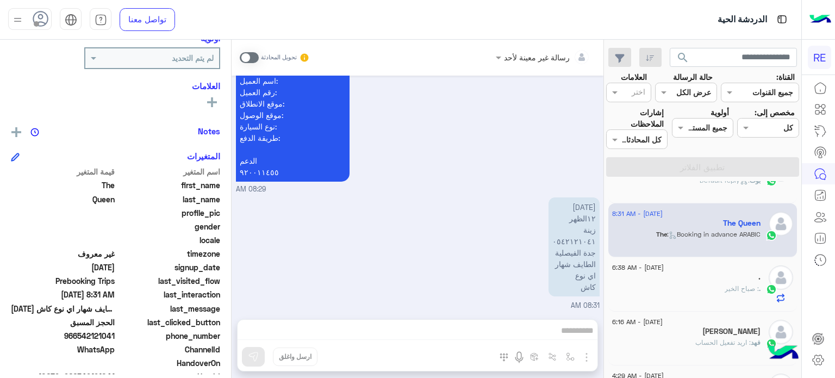
click at [540, 328] on div "رسالة غير معينة لأحد تحويل المحادثة [DATE] The Queen غادر المحادثة 08:28 AM عرب…" at bounding box center [418, 211] width 372 height 343
click at [249, 60] on span at bounding box center [249, 57] width 19 height 11
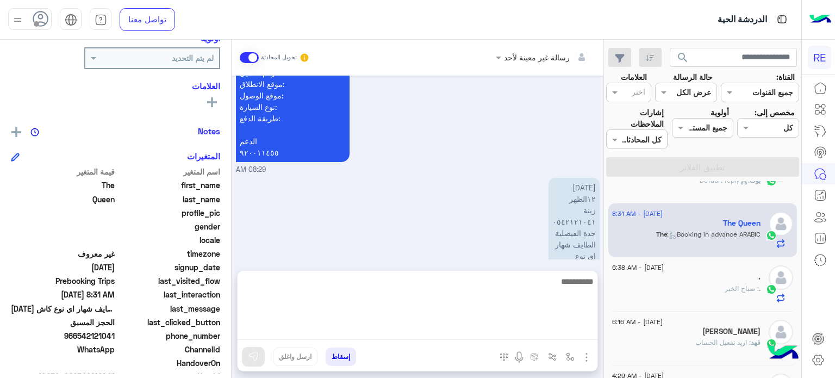
click at [568, 335] on textarea at bounding box center [418, 307] width 360 height 65
type textarea "*"
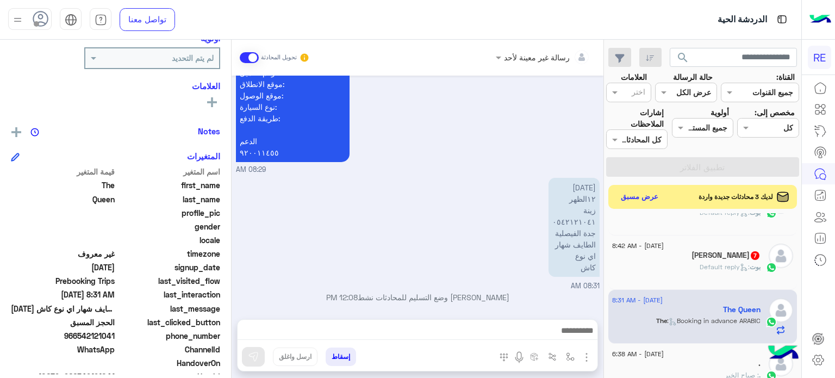
click at [653, 254] on div "[PERSON_NAME][STREET_ADDRESS]" at bounding box center [686, 256] width 148 height 11
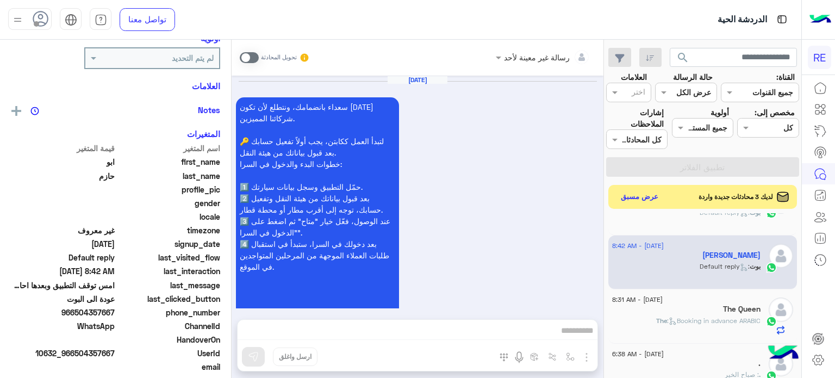
scroll to position [920, 0]
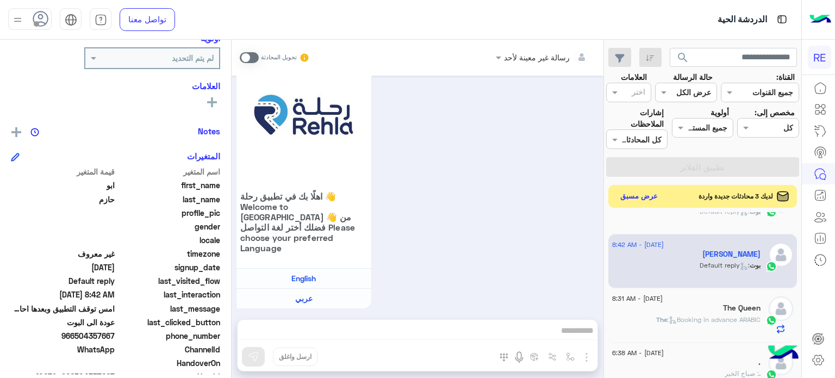
click at [639, 195] on button "عرض مسبق" at bounding box center [640, 196] width 46 height 15
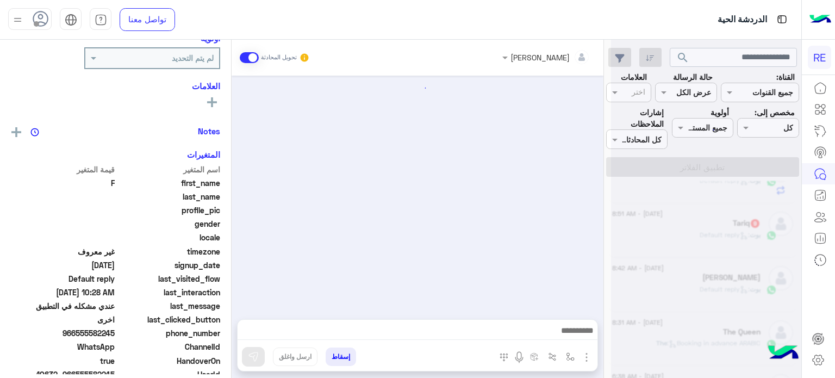
scroll to position [144, 0]
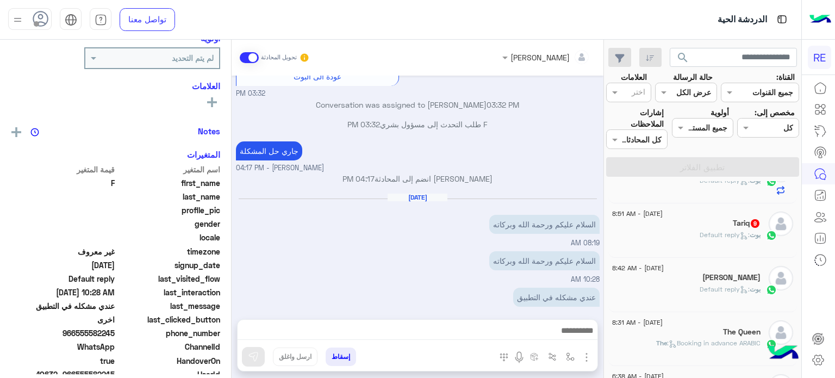
click at [720, 262] on div "[DATE] - 8:42 AM [PERSON_NAME] : Default reply" at bounding box center [702, 285] width 189 height 54
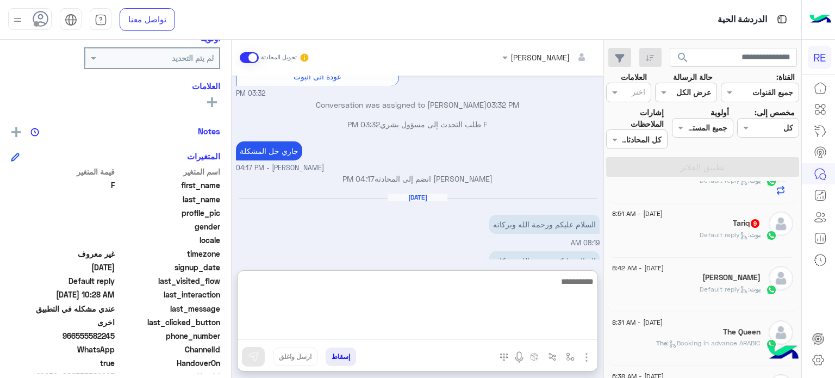
click at [513, 328] on textarea at bounding box center [418, 307] width 360 height 65
type textarea "**********"
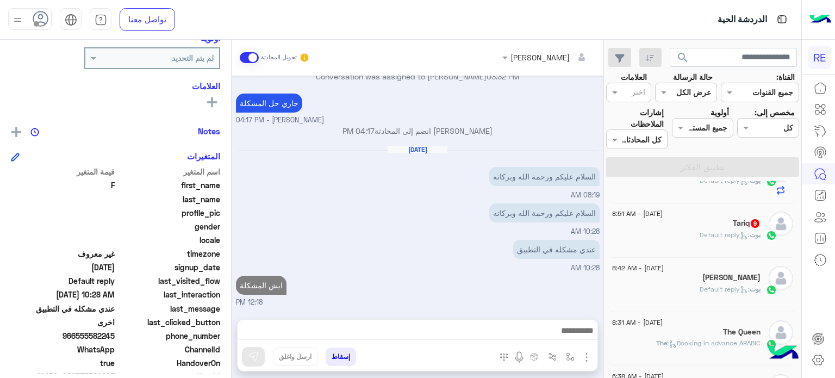
scroll to position [0, 0]
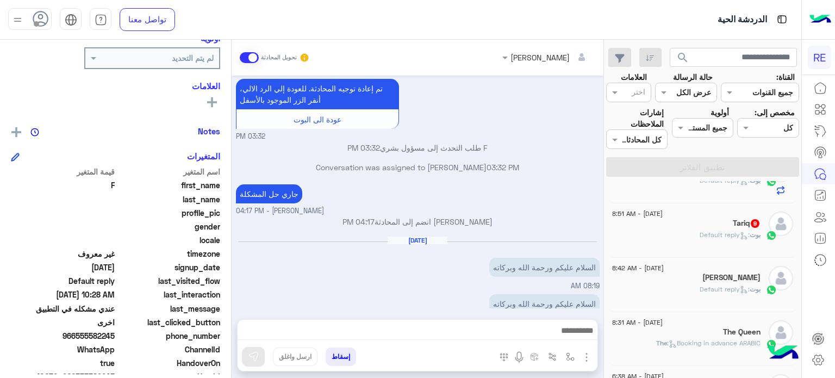
click at [728, 232] on span ": Default reply" at bounding box center [725, 235] width 50 height 8
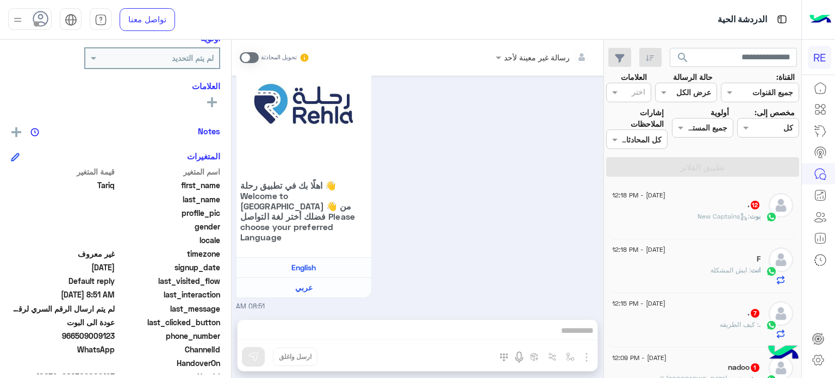
click at [719, 204] on div ". 12" at bounding box center [686, 205] width 148 height 11
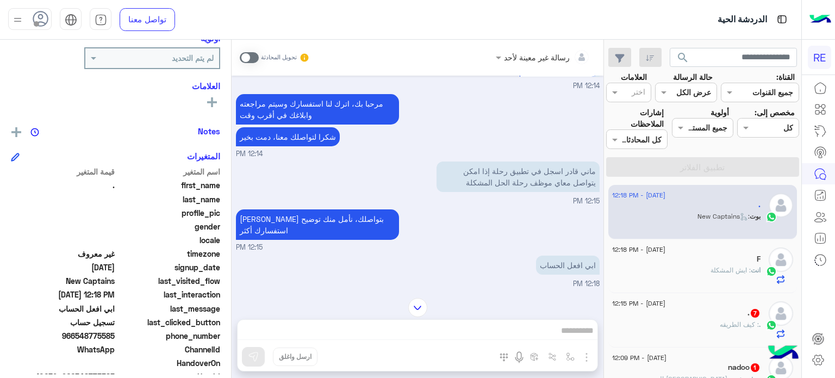
scroll to position [1903, 0]
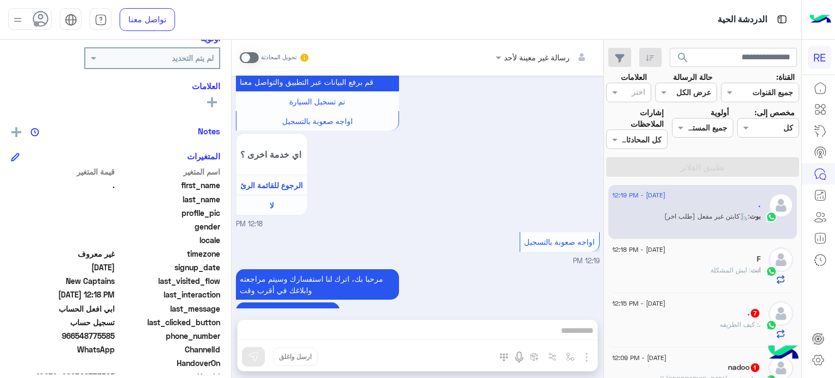
drag, startPoint x: 116, startPoint y: 334, endPoint x: 76, endPoint y: 339, distance: 40.5
click at [76, 339] on div "phone_number [PHONE_NUMBER]" at bounding box center [115, 337] width 209 height 14
copy span "548775585"
click at [535, 333] on div "رسالة غير معينة لأحد تحويل المحادثة [DATE] شكرا لتواصلك واختيارك رحلة 😊 اختر [D…" at bounding box center [418, 211] width 372 height 343
click at [247, 60] on span at bounding box center [249, 57] width 19 height 11
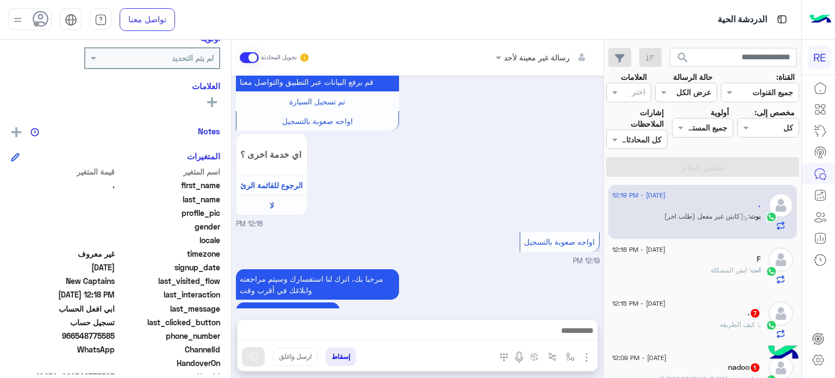
scroll to position [1923, 0]
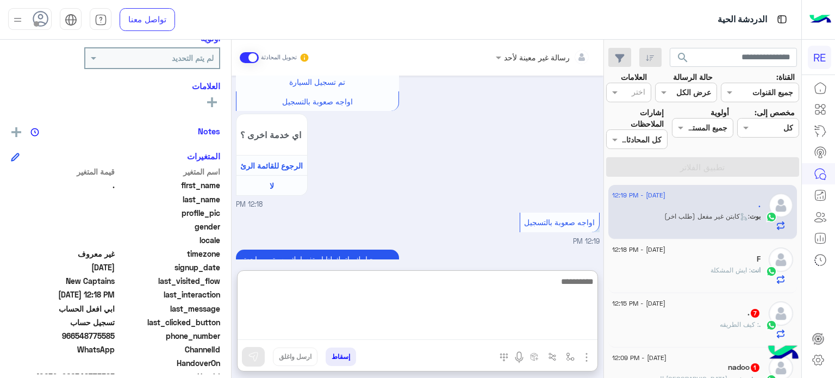
click at [531, 330] on textarea at bounding box center [418, 307] width 360 height 65
type textarea "**********"
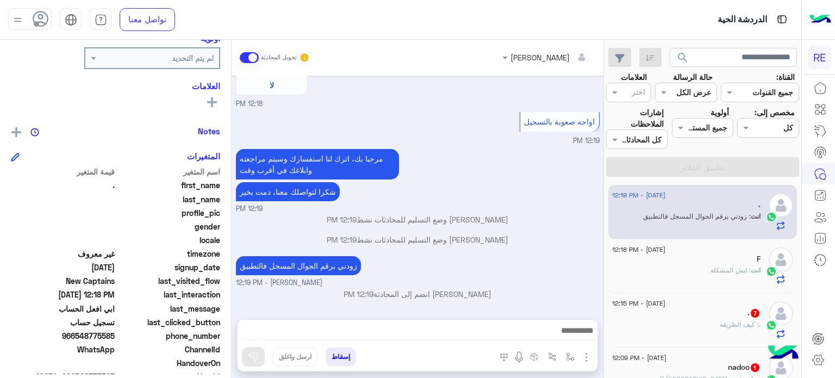
scroll to position [2026, 0]
click at [750, 305] on div "[DATE] - 12:15 PM" at bounding box center [686, 304] width 148 height 7
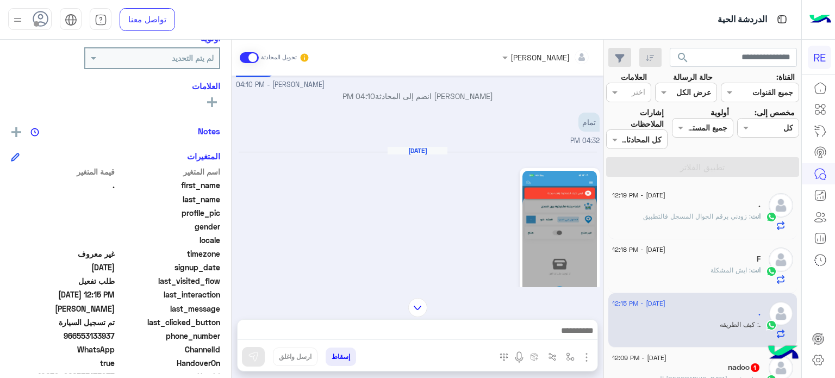
scroll to position [59, 0]
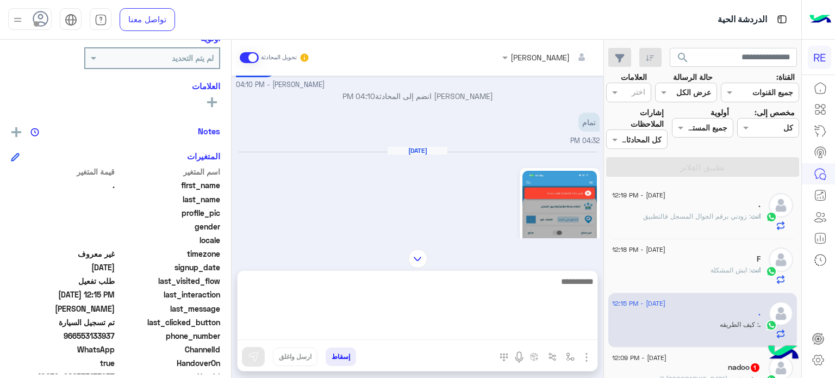
click at [481, 330] on textarea at bounding box center [418, 307] width 360 height 65
type textarea "**********"
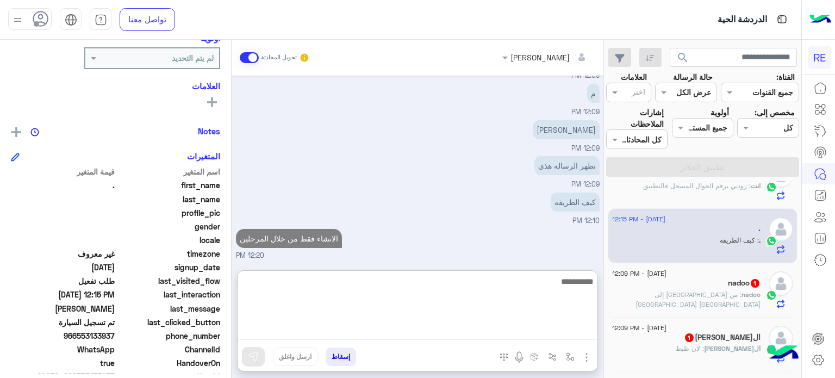
scroll to position [85, 0]
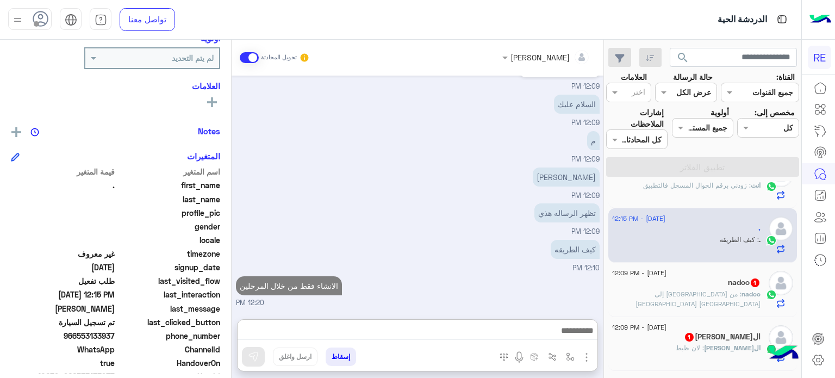
click at [728, 317] on div "[DATE] - 12:09 PM ال[PERSON_NAME] 1 الحمدالله : لان ظبط" at bounding box center [702, 344] width 189 height 54
click at [716, 288] on div "nadoo 1" at bounding box center [686, 283] width 148 height 11
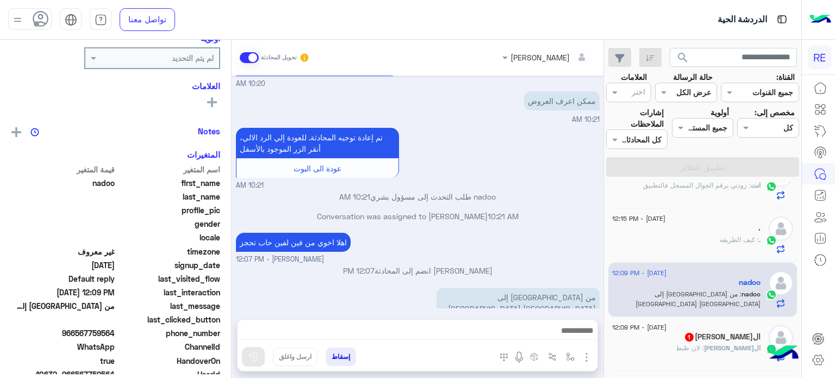
scroll to position [84, 0]
